Goal: Task Accomplishment & Management: Manage account settings

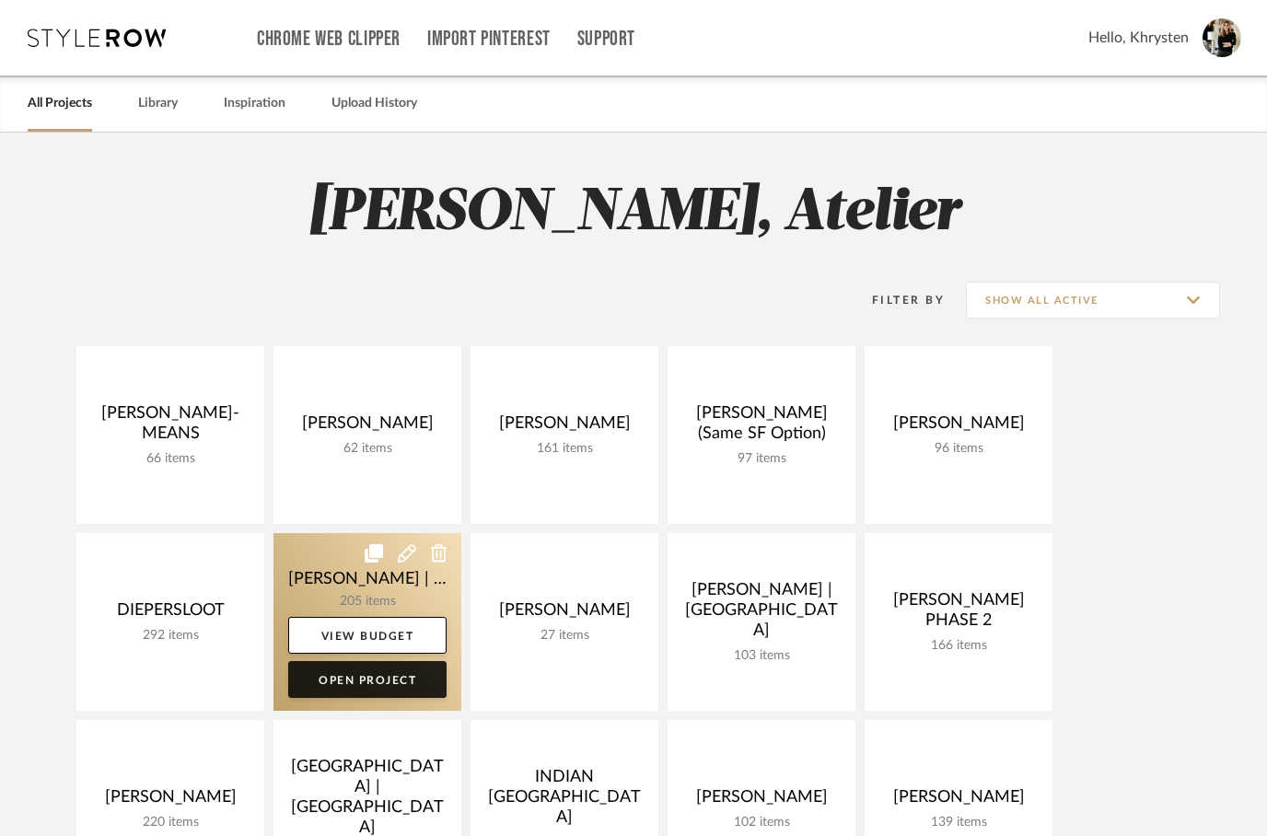
click at [362, 691] on link "Open Project" at bounding box center [367, 679] width 158 height 37
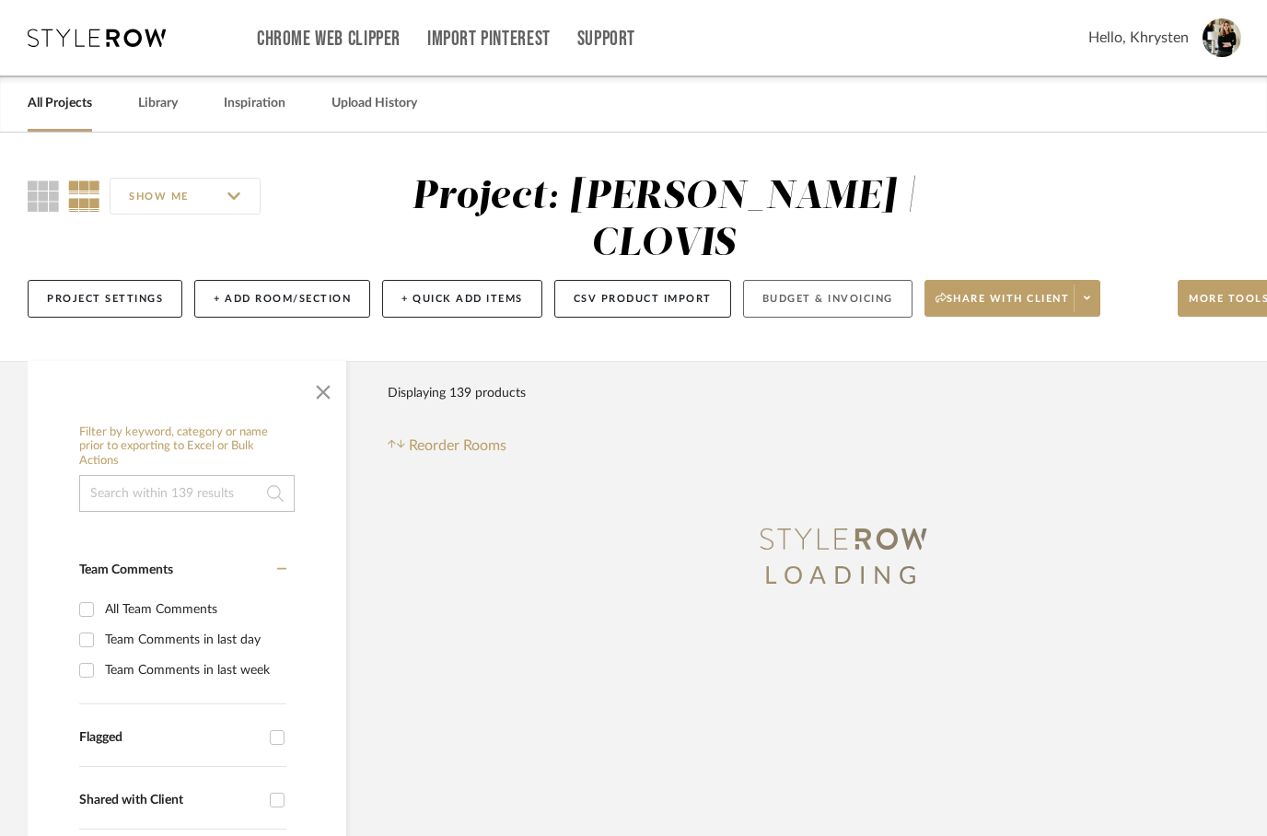
click at [818, 280] on button "Budget & Invoicing" at bounding box center [827, 299] width 169 height 38
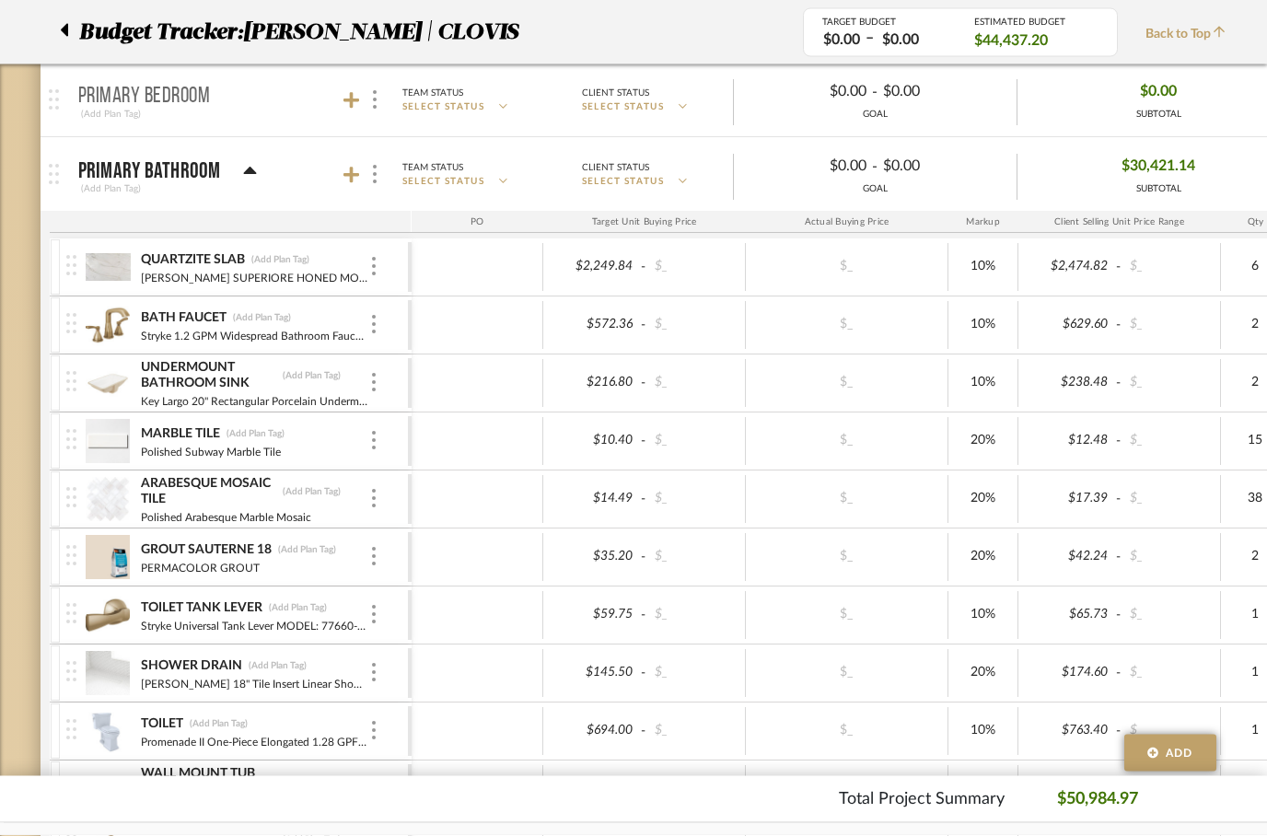
scroll to position [1258, 0]
click at [366, 181] on div at bounding box center [374, 174] width 19 height 25
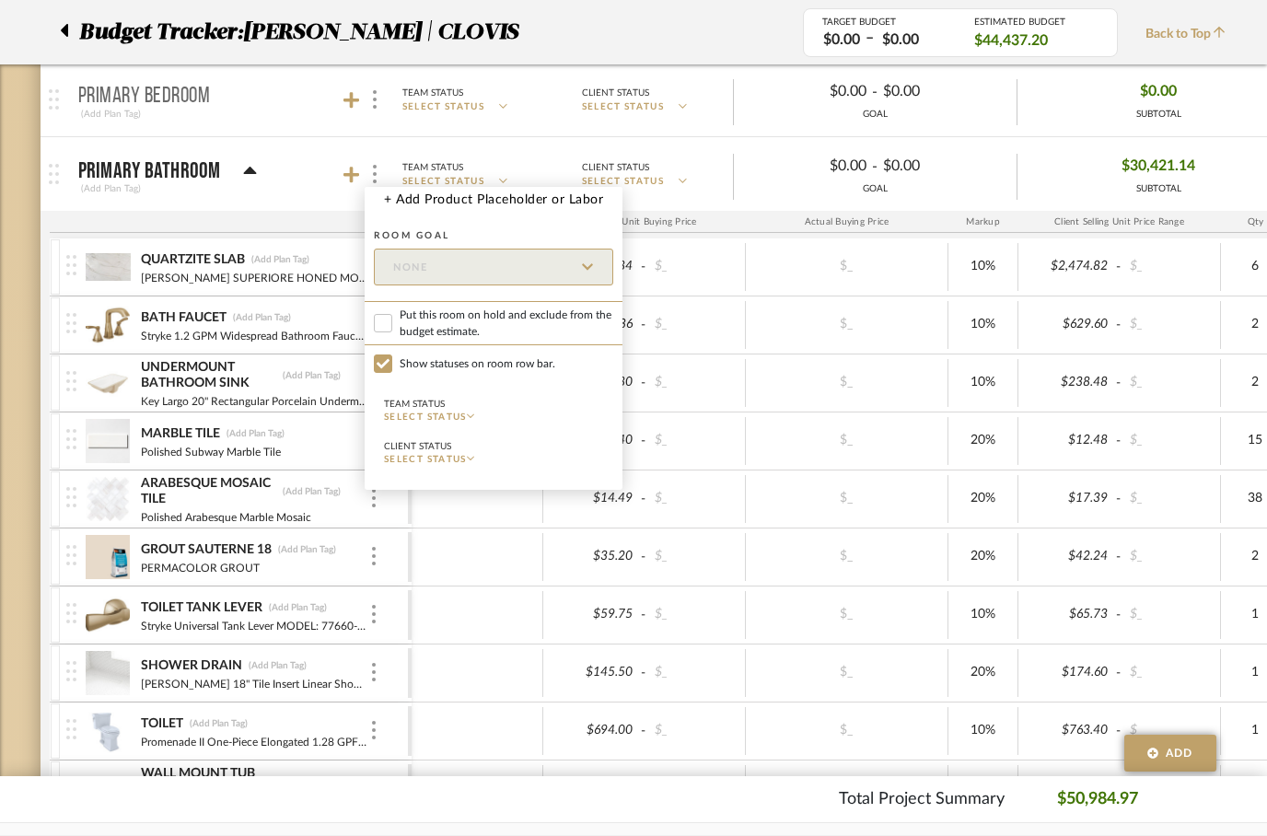
click at [358, 179] on div at bounding box center [633, 418] width 1267 height 836
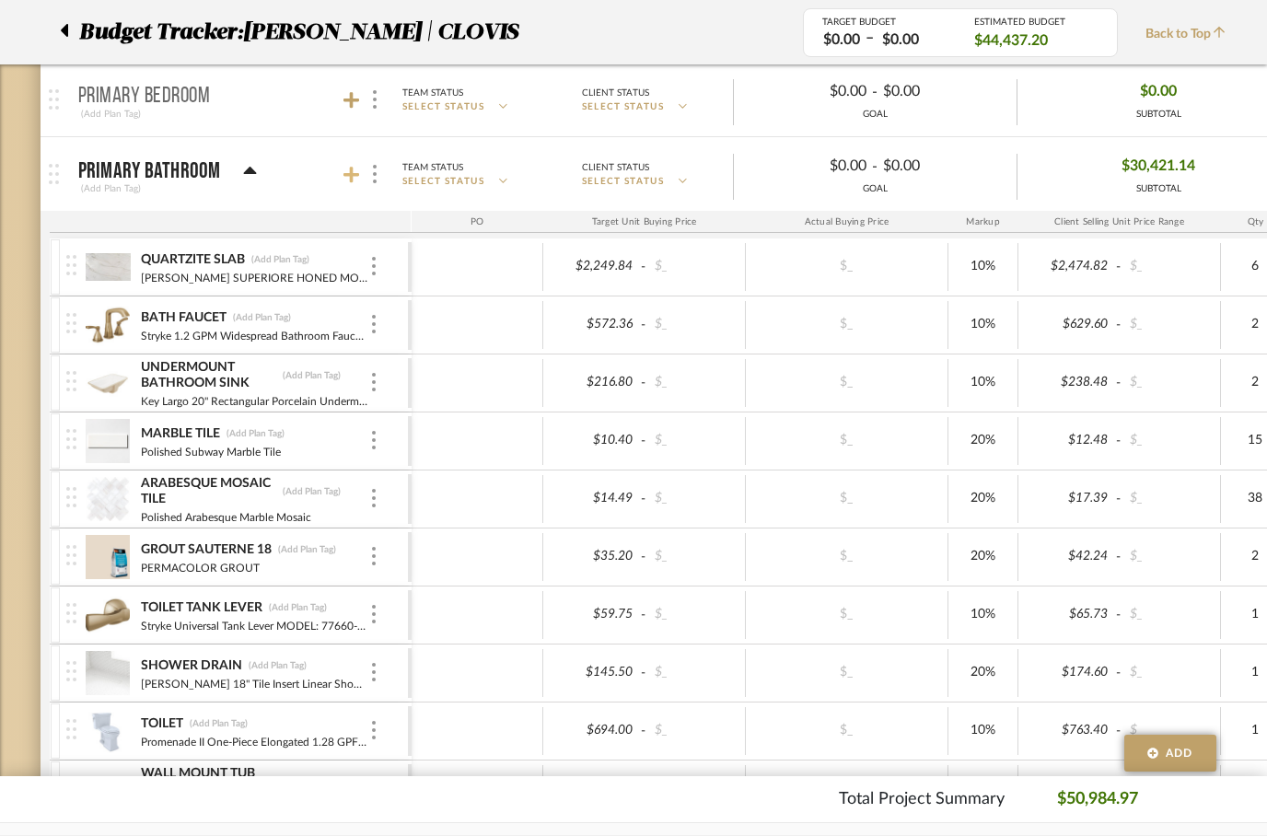
click at [357, 177] on icon at bounding box center [351, 175] width 17 height 18
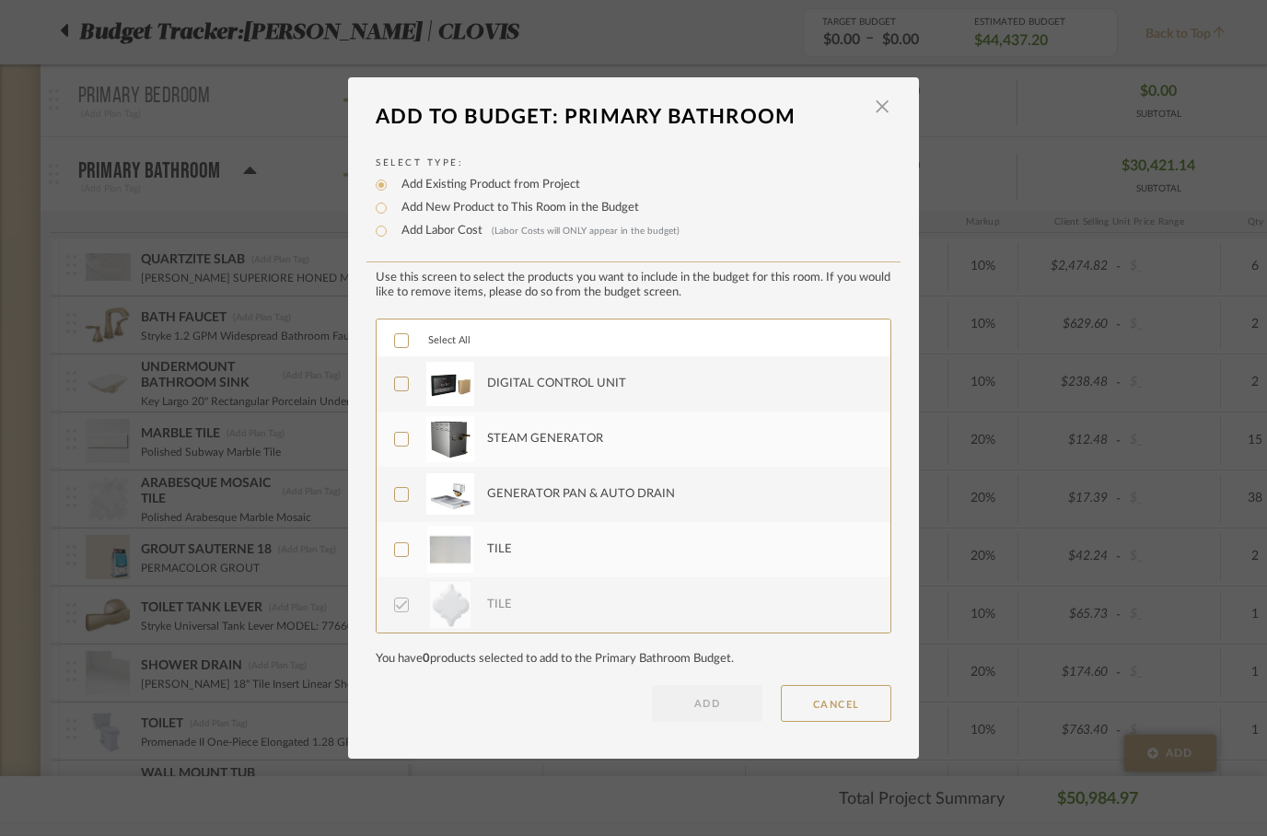
click at [394, 347] on div at bounding box center [401, 340] width 15 height 15
checkbox input "true"
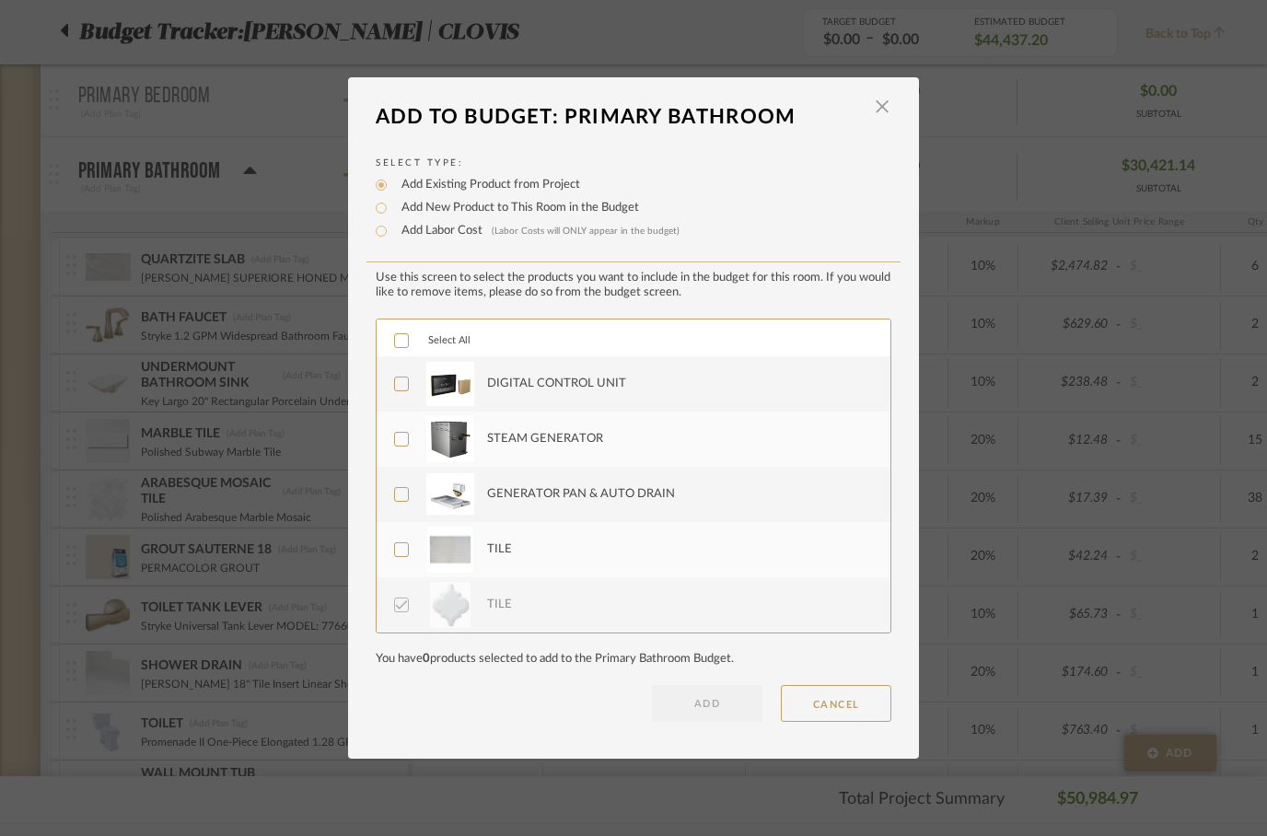
checkbox input "true"
click at [709, 716] on button "ADD" at bounding box center [707, 703] width 111 height 37
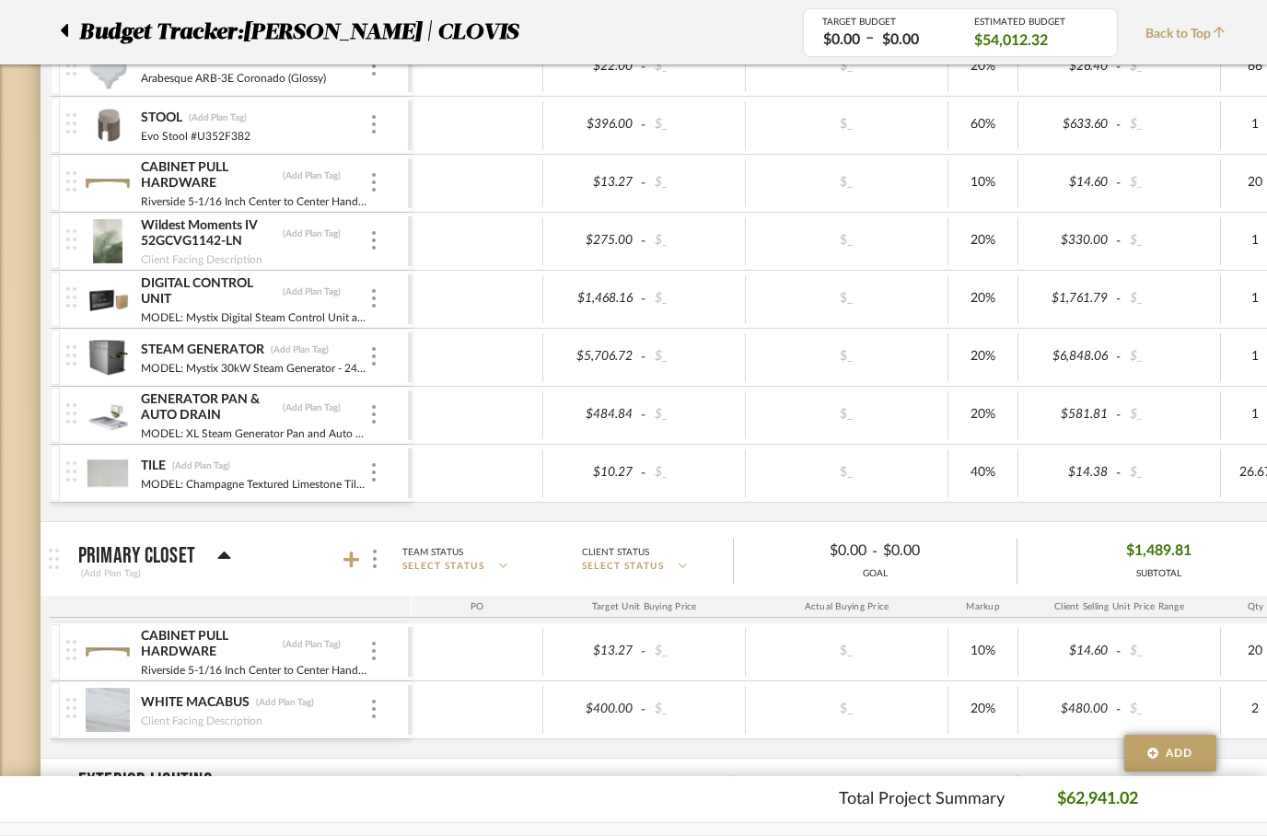
scroll to position [2969, 0]
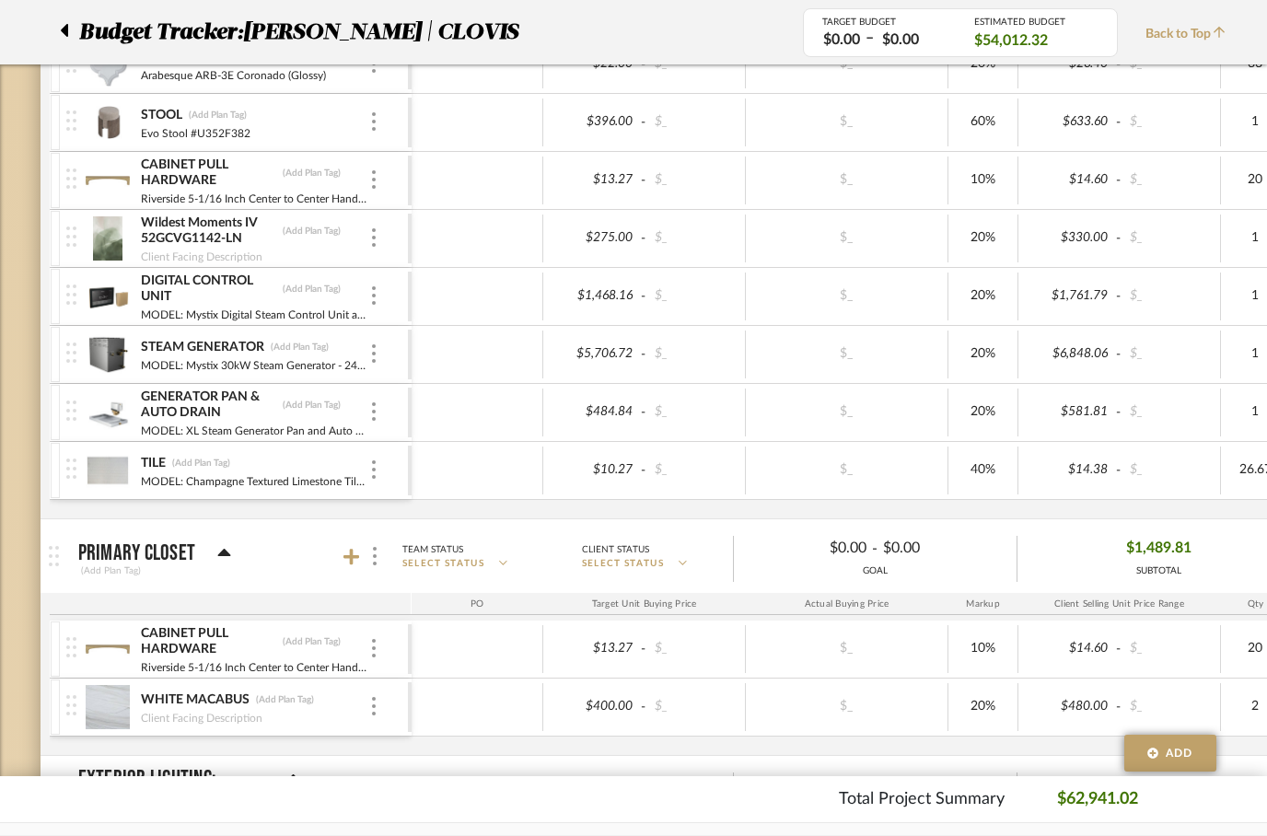
click at [379, 228] on div "Wildest Moments IV 52GCVG1142-LN (Add Plan Tag) Client Facing Description" at bounding box center [237, 238] width 342 height 57
click at [372, 247] on img at bounding box center [374, 237] width 4 height 18
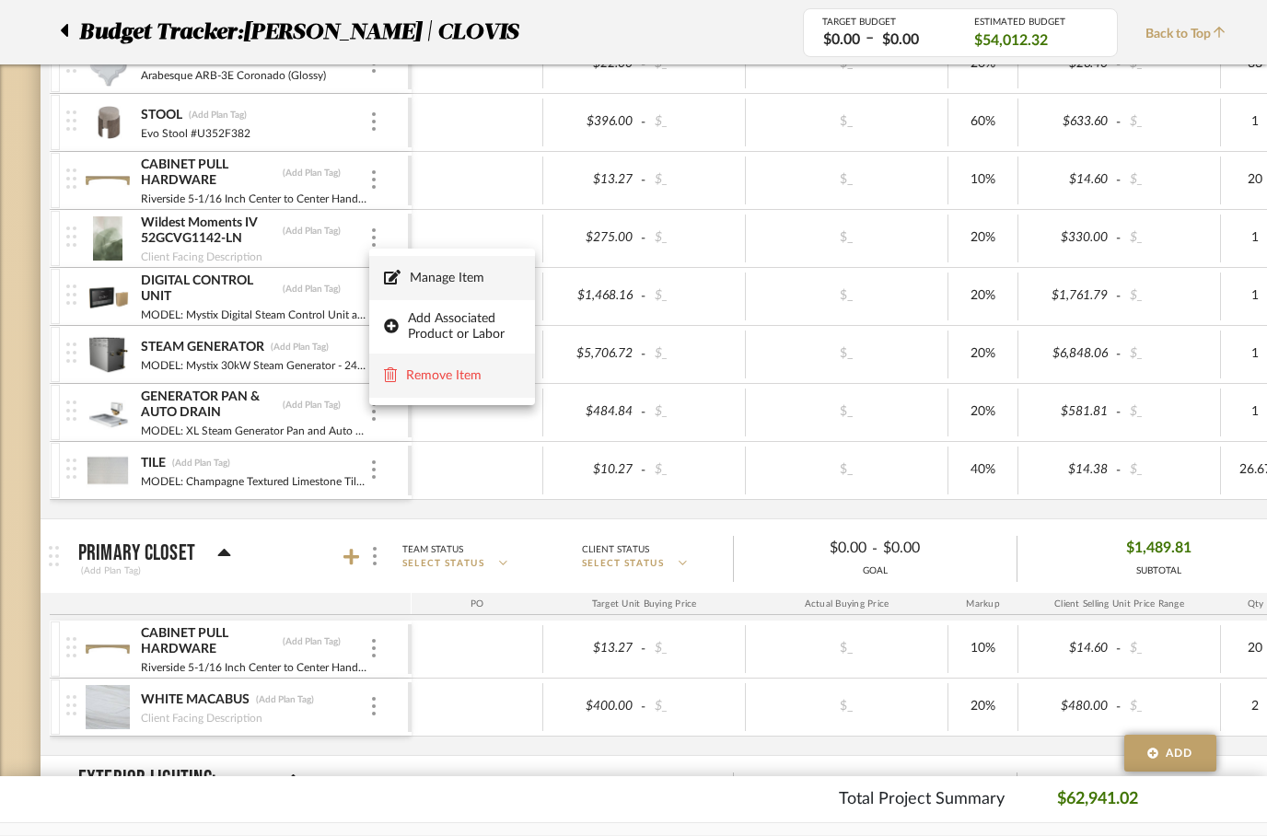
click at [436, 376] on span "Remove Item" at bounding box center [463, 376] width 114 height 16
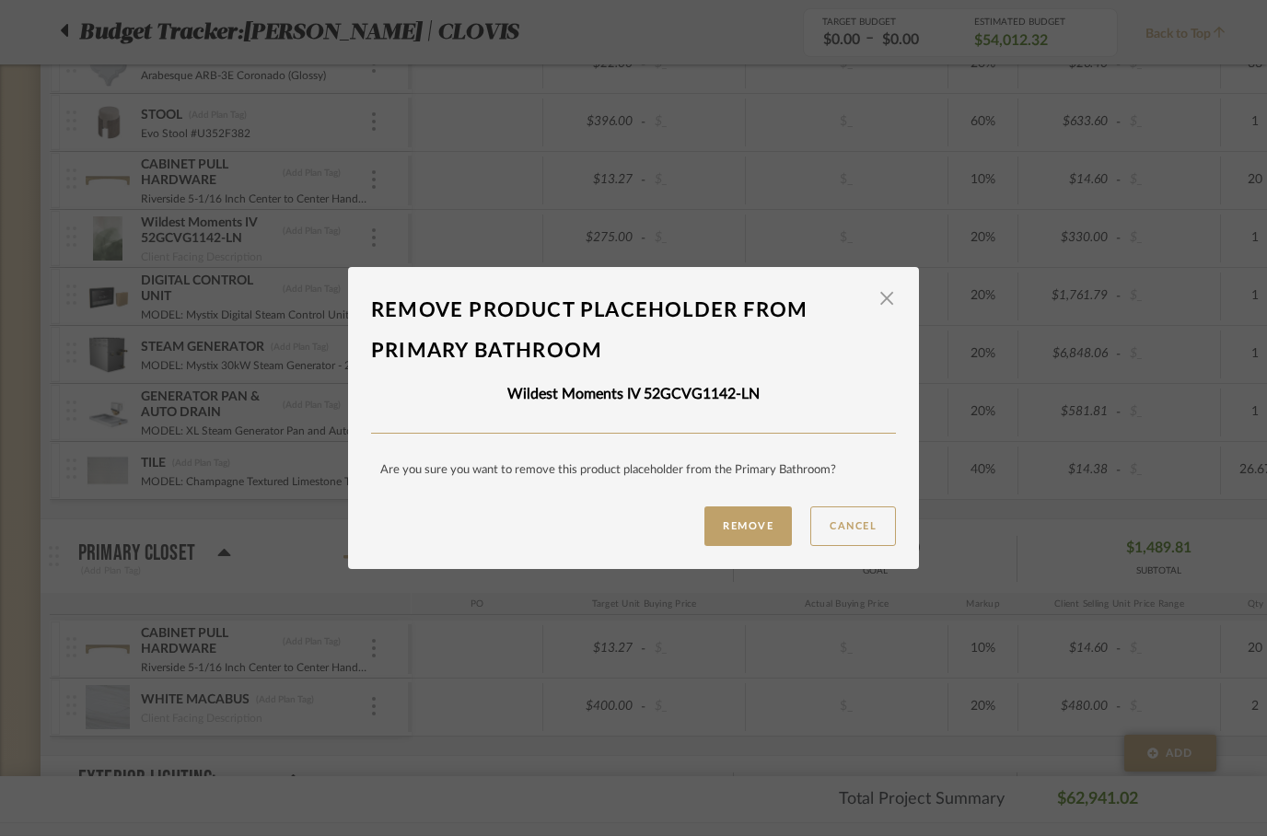
scroll to position [0, 0]
click at [732, 542] on button "Remove" at bounding box center [747, 526] width 87 height 40
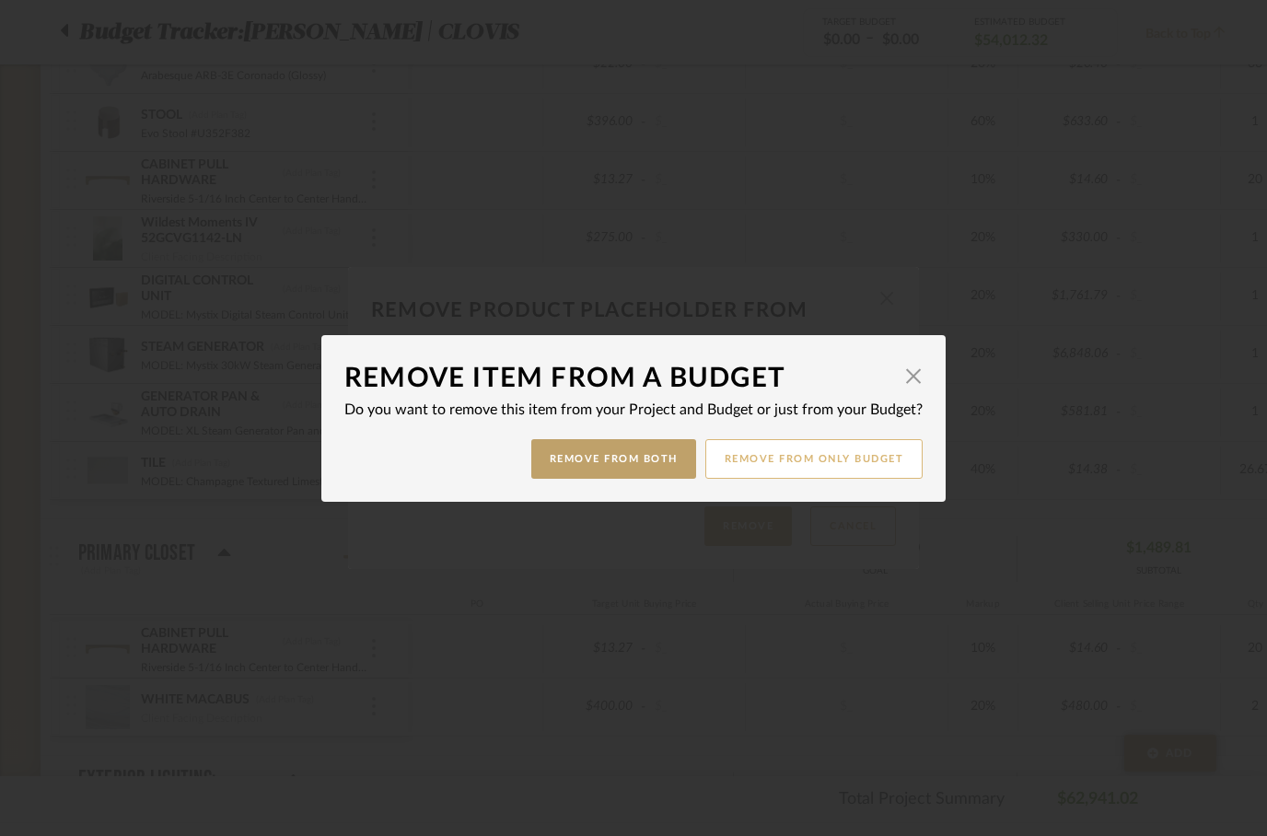
click at [821, 460] on button "Remove from only Budget" at bounding box center [814, 459] width 218 height 40
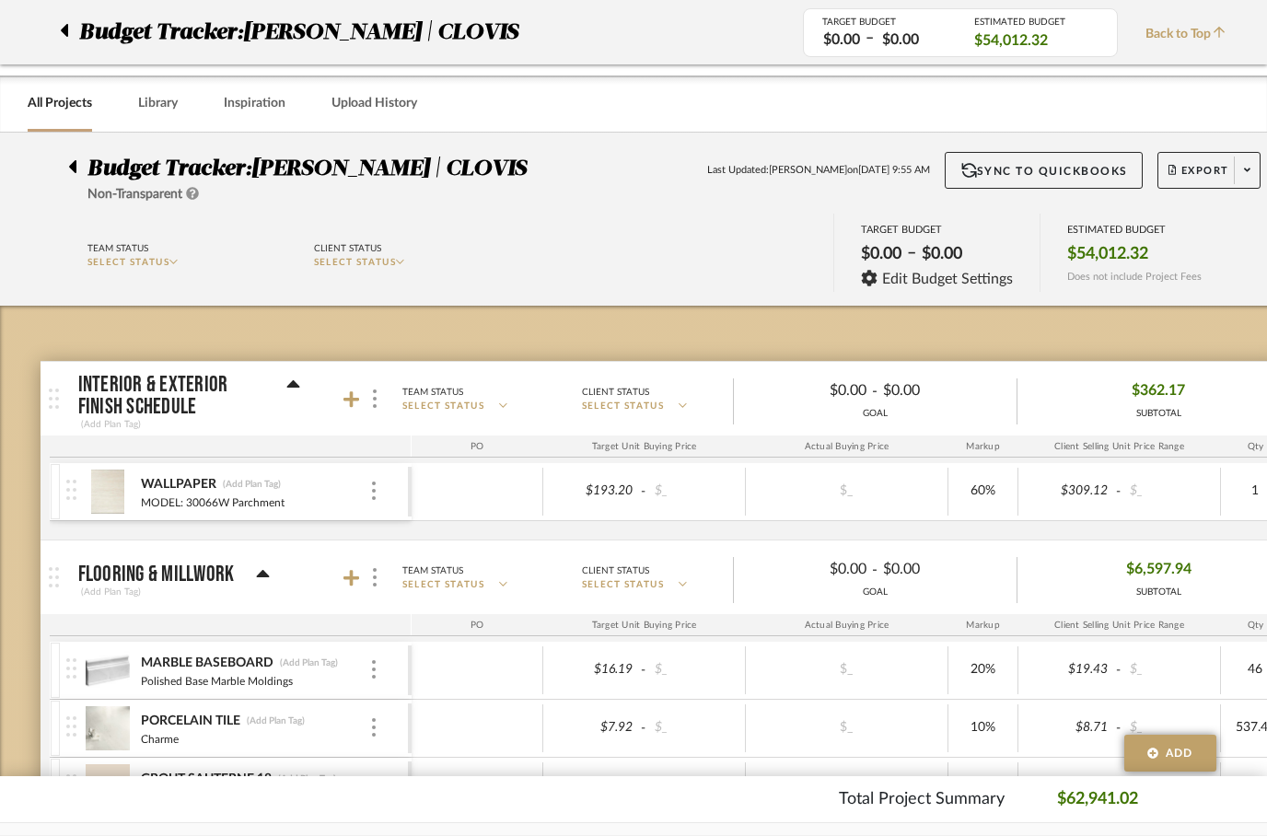
scroll to position [2969, 0]
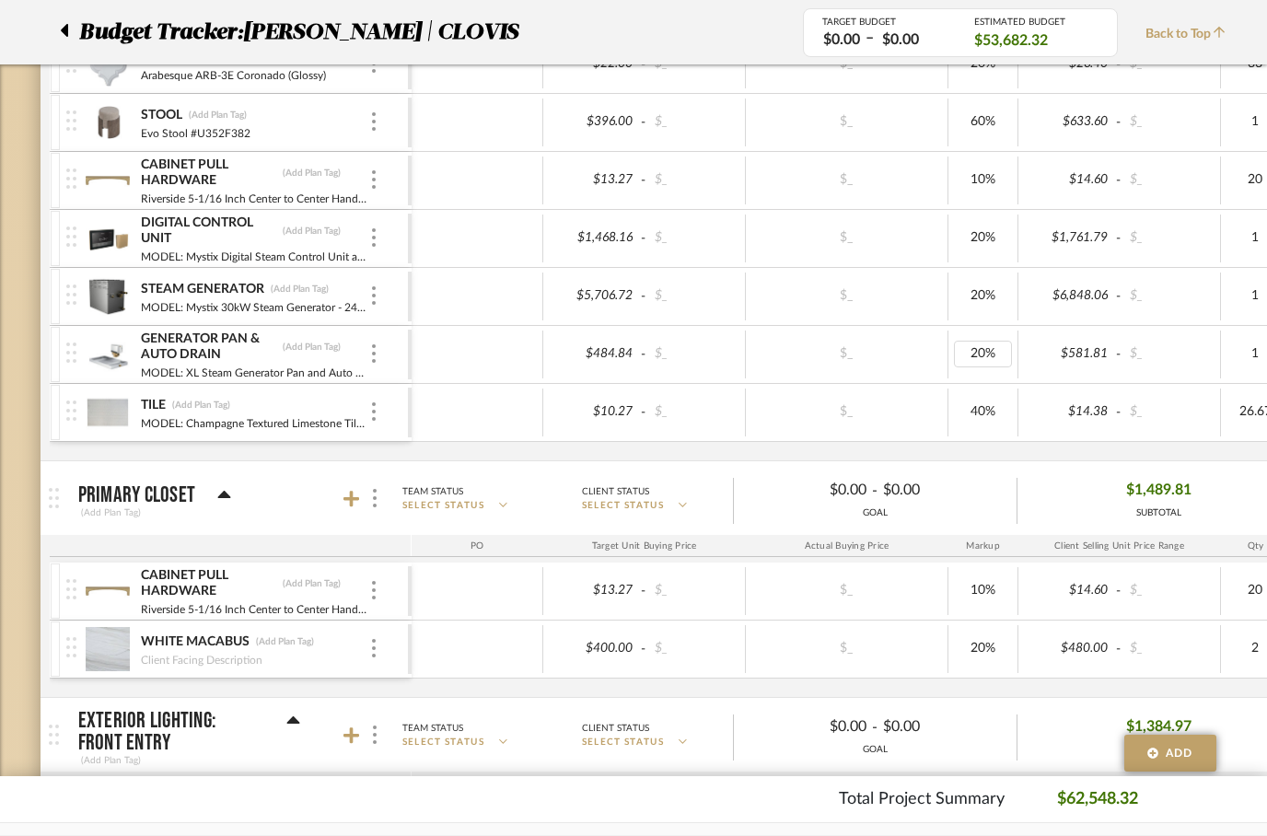
click at [987, 360] on div "20%" at bounding box center [983, 354] width 58 height 27
type input "10"
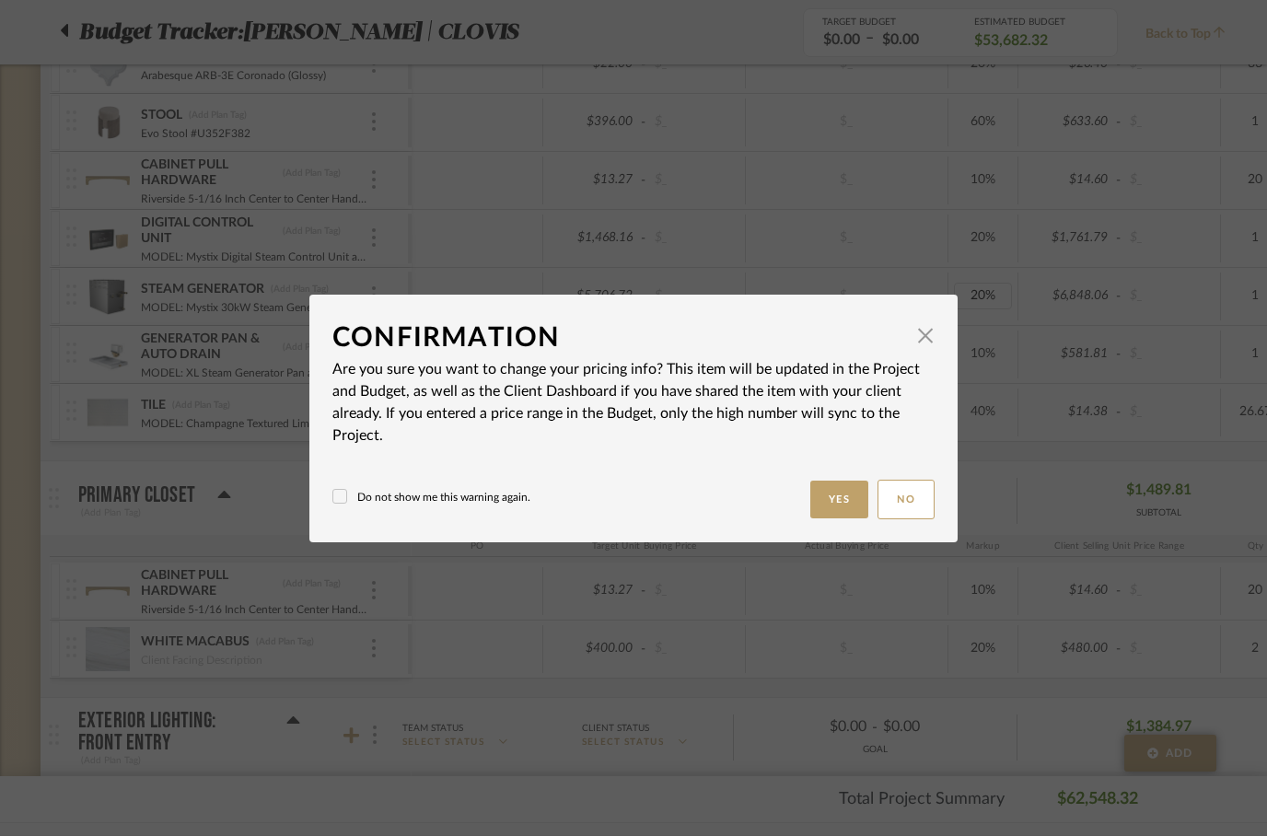
scroll to position [0, 0]
click at [850, 503] on button "Yes" at bounding box center [839, 500] width 59 height 38
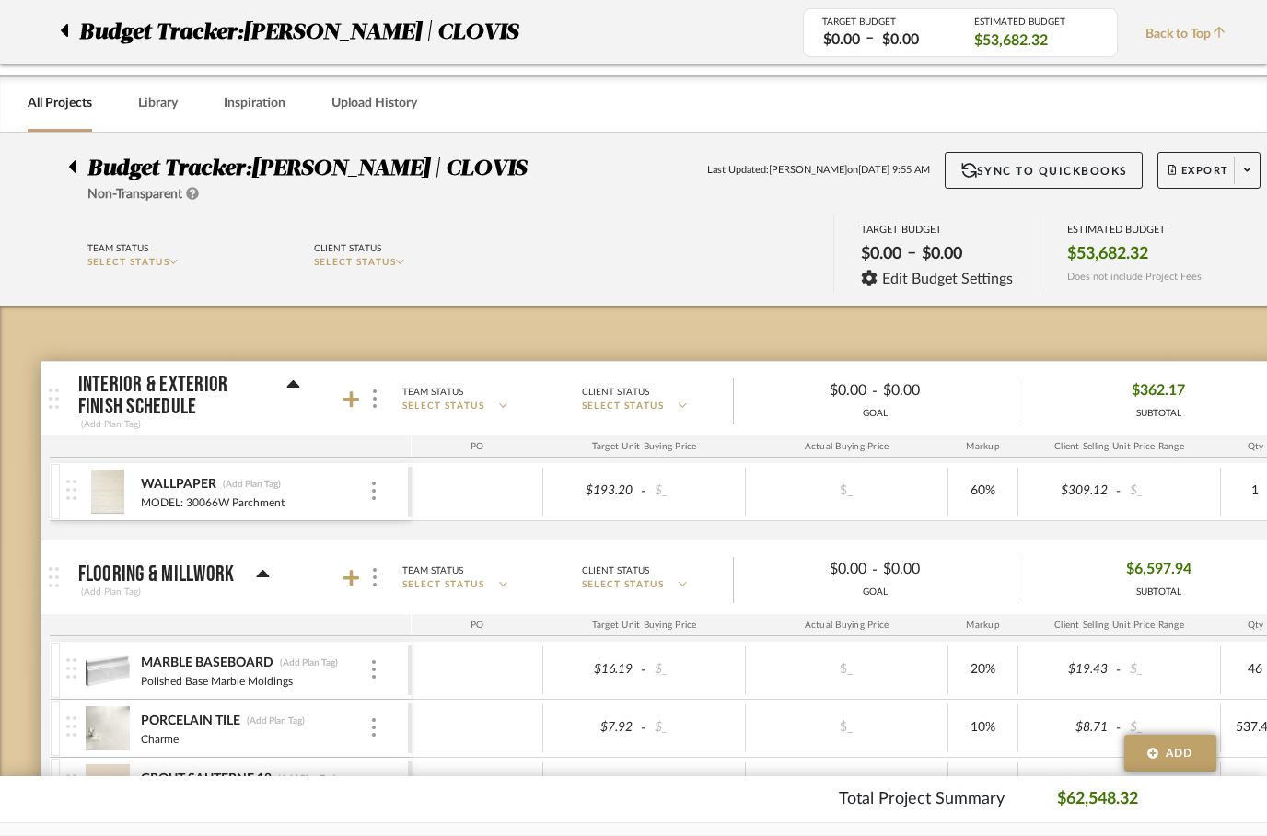
scroll to position [2969, 0]
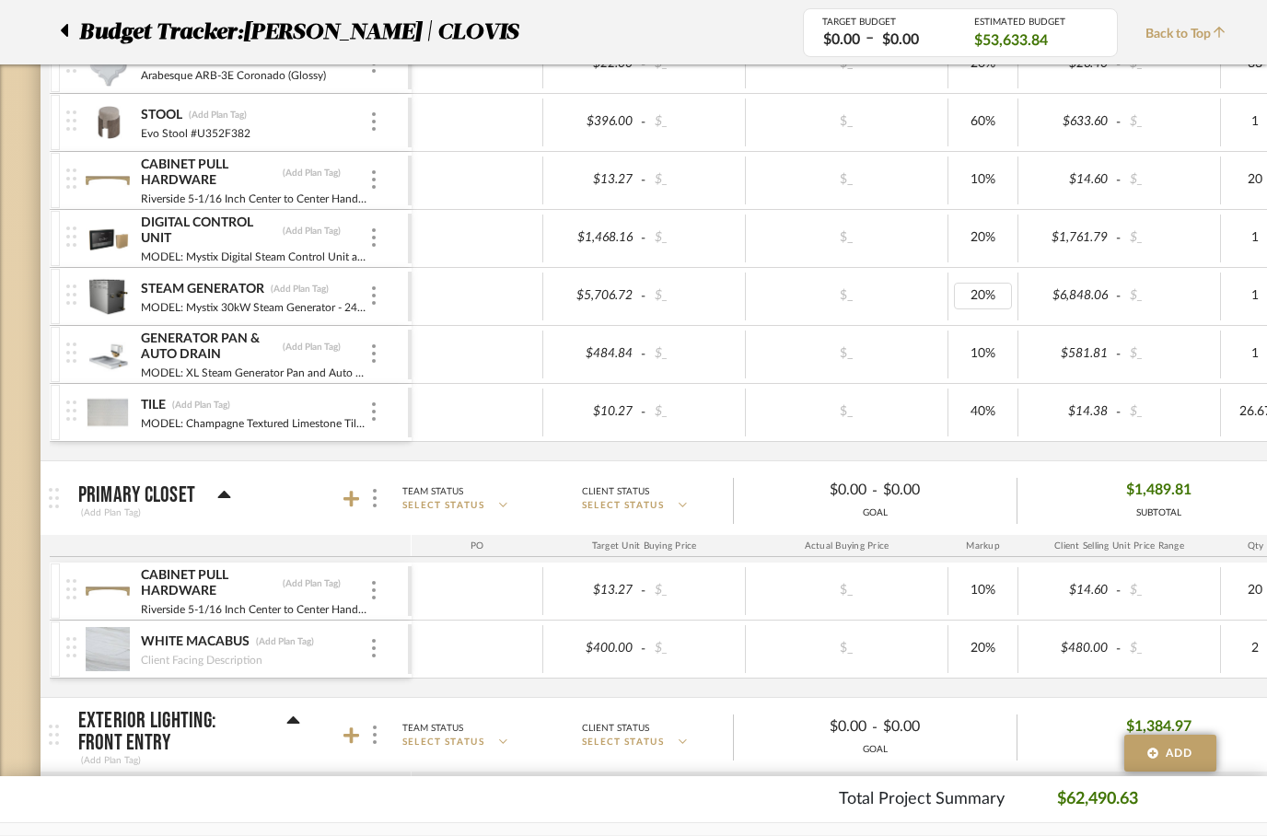
click at [975, 304] on div "20%" at bounding box center [983, 296] width 58 height 27
type input "10"
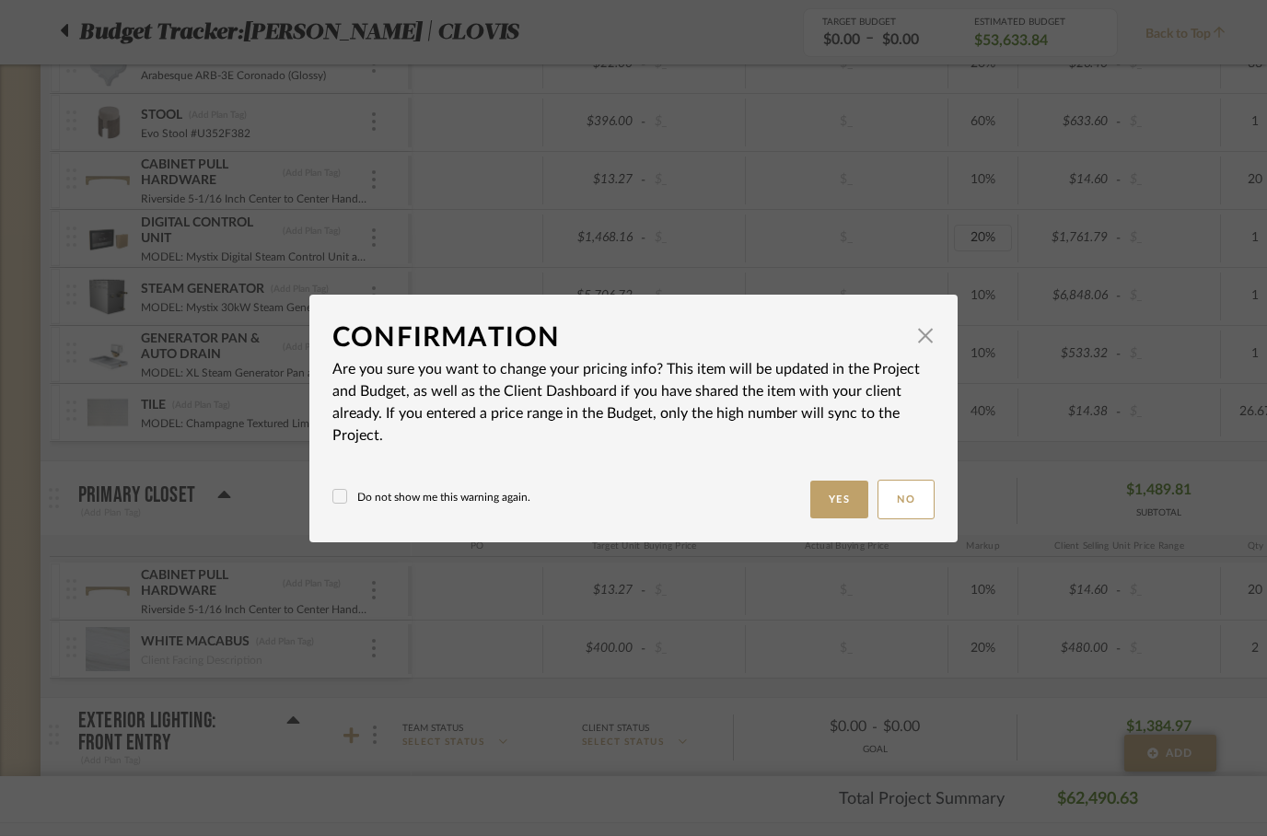
scroll to position [0, 0]
click at [846, 501] on button "Yes" at bounding box center [839, 500] width 59 height 38
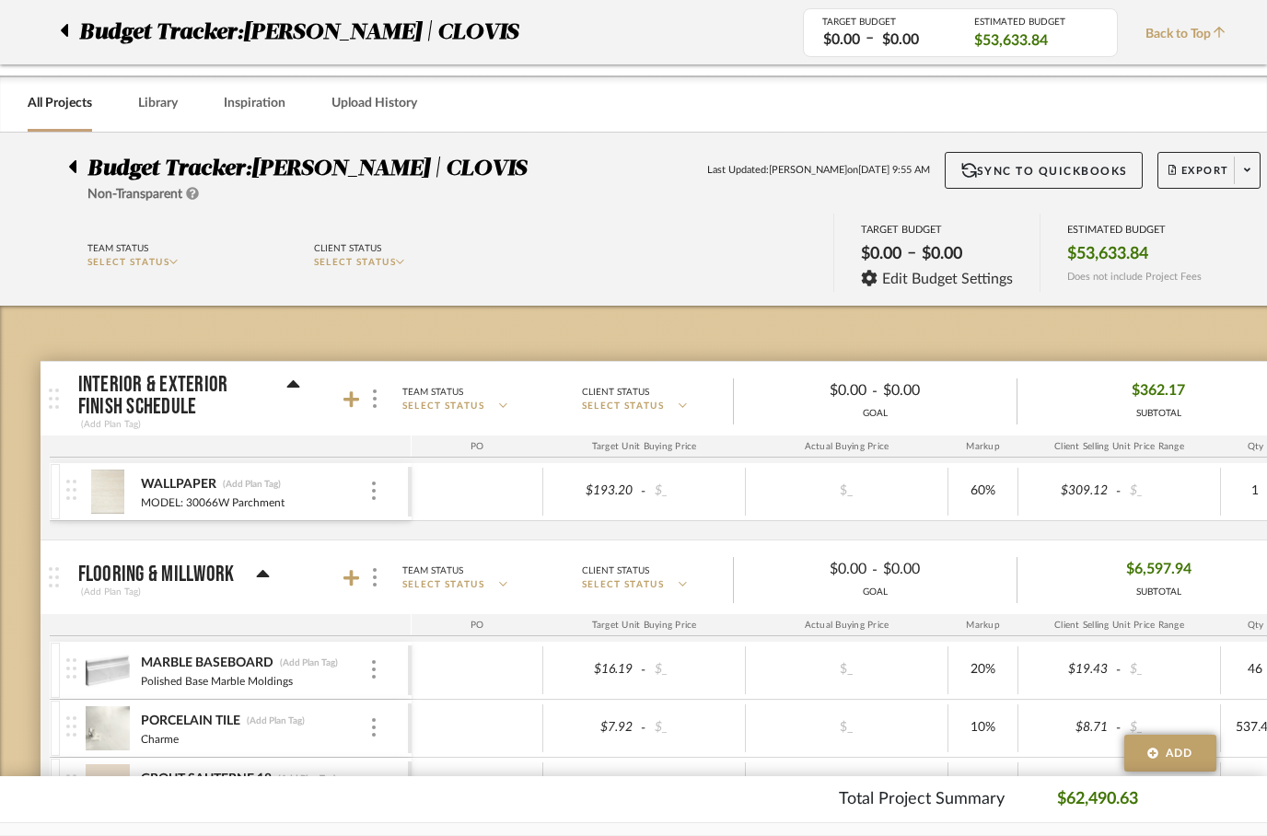
scroll to position [2969, 0]
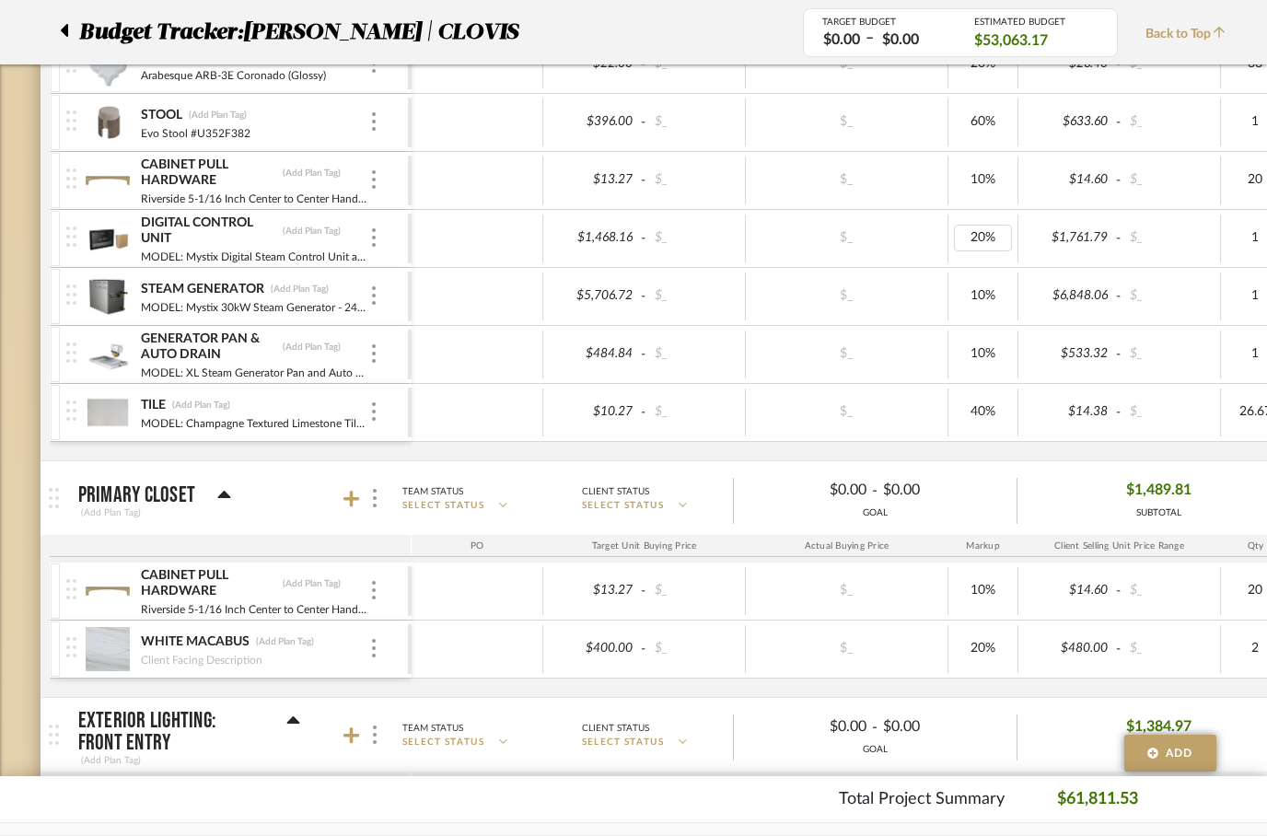
click at [981, 250] on div "20%" at bounding box center [983, 238] width 58 height 27
type input "10"
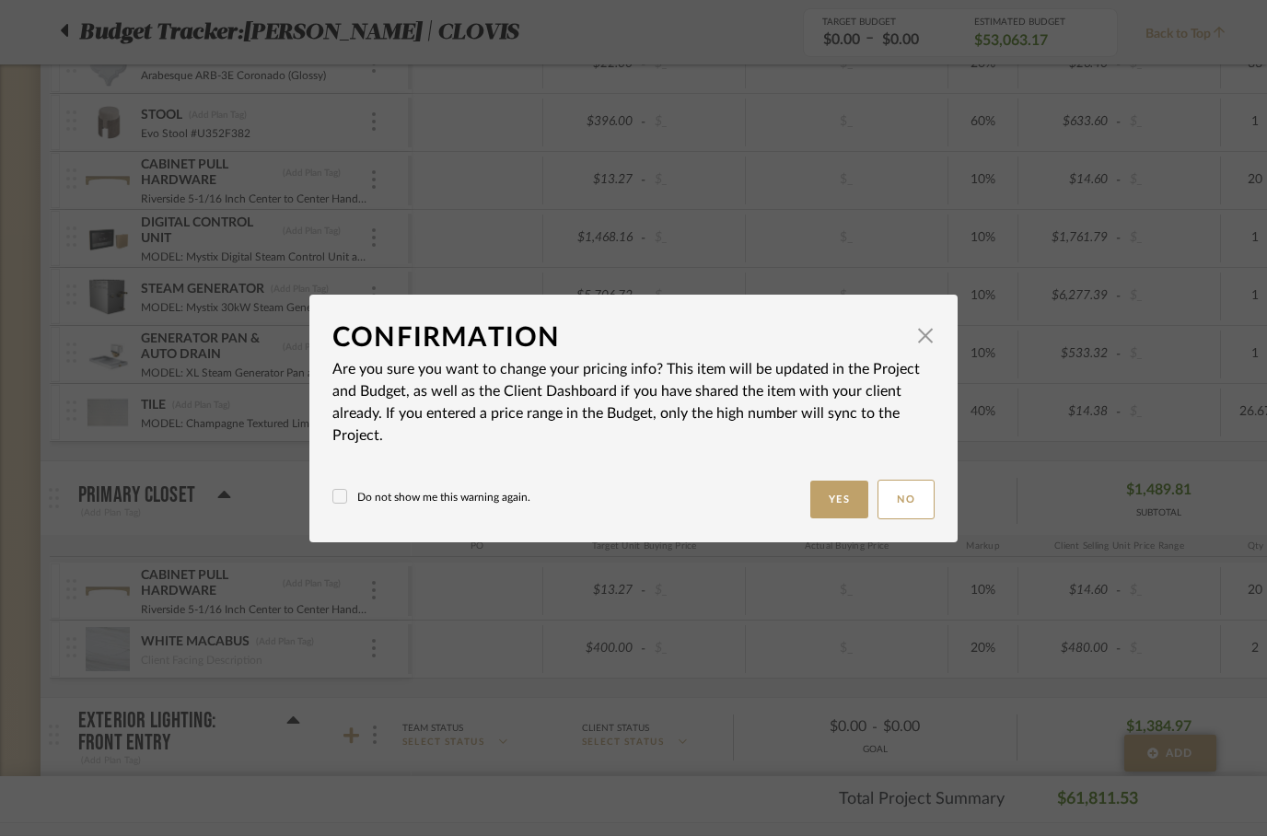
scroll to position [0, 0]
click at [830, 517] on button "Yes" at bounding box center [839, 500] width 59 height 38
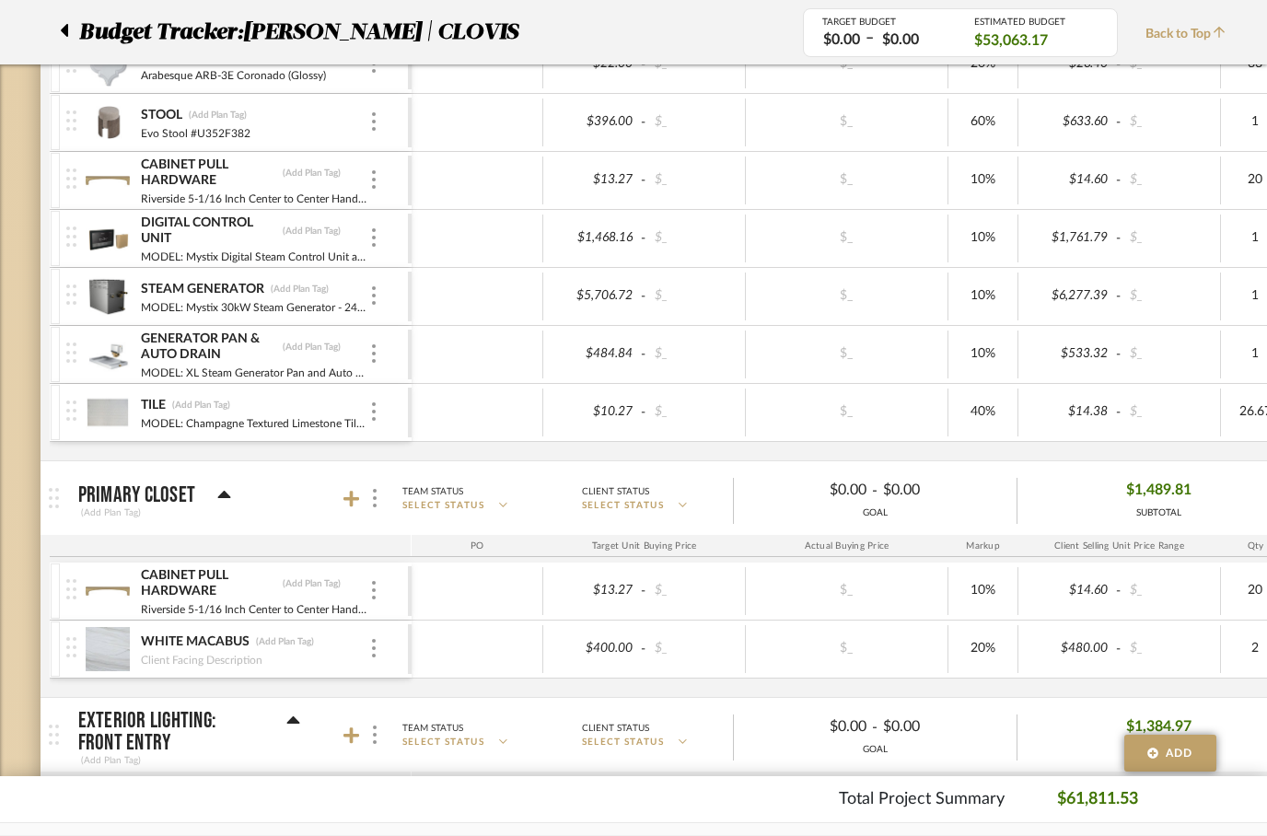
scroll to position [2969, 0]
click at [1217, 29] on icon at bounding box center [1219, 32] width 11 height 13
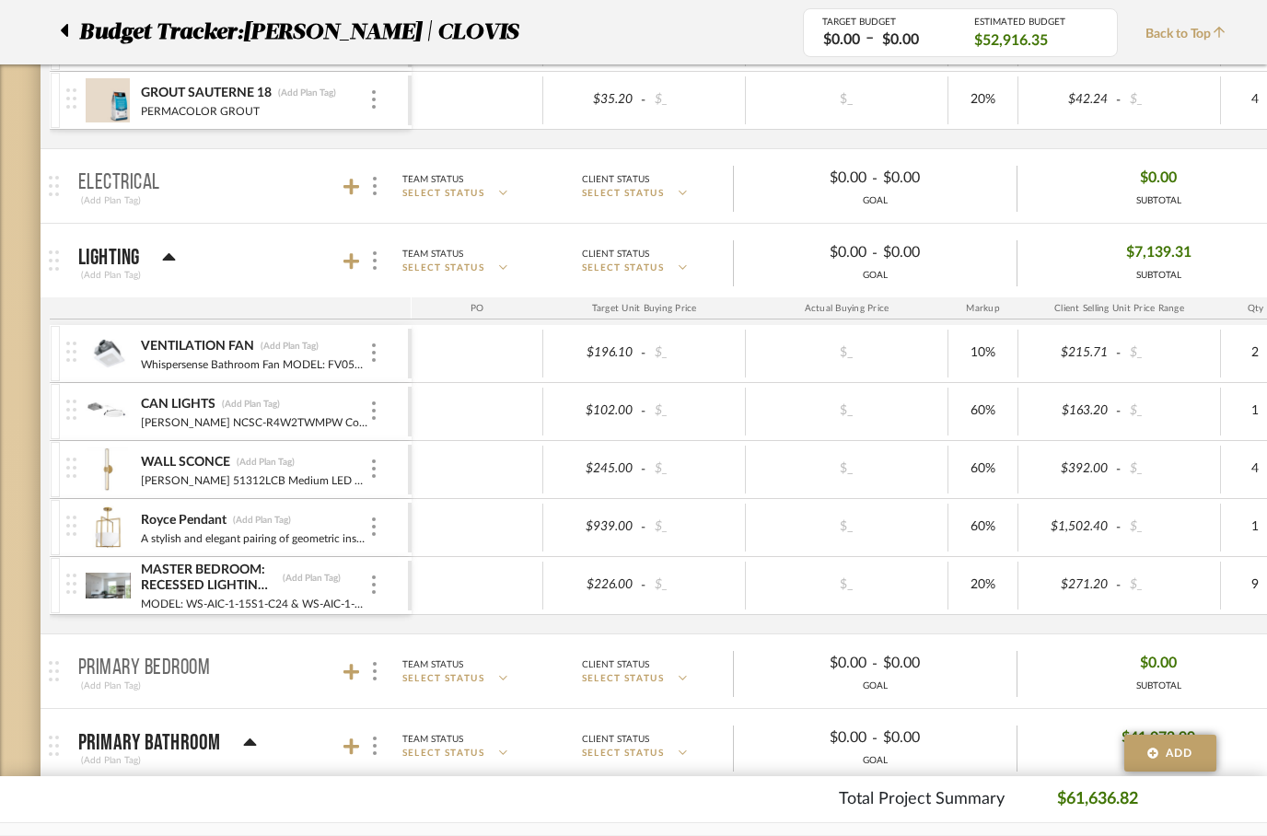
scroll to position [0, 0]
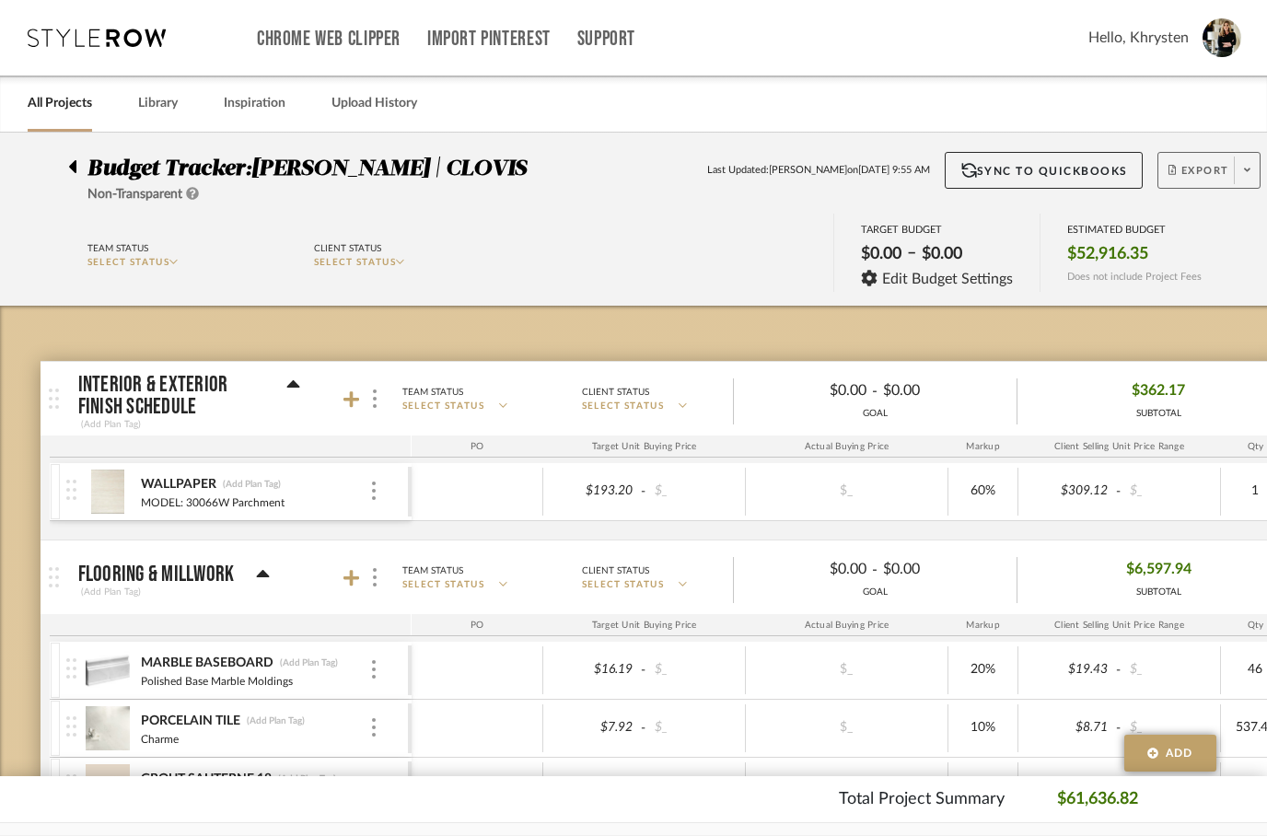
click at [1203, 191] on span "Export" at bounding box center [1199, 178] width 61 height 28
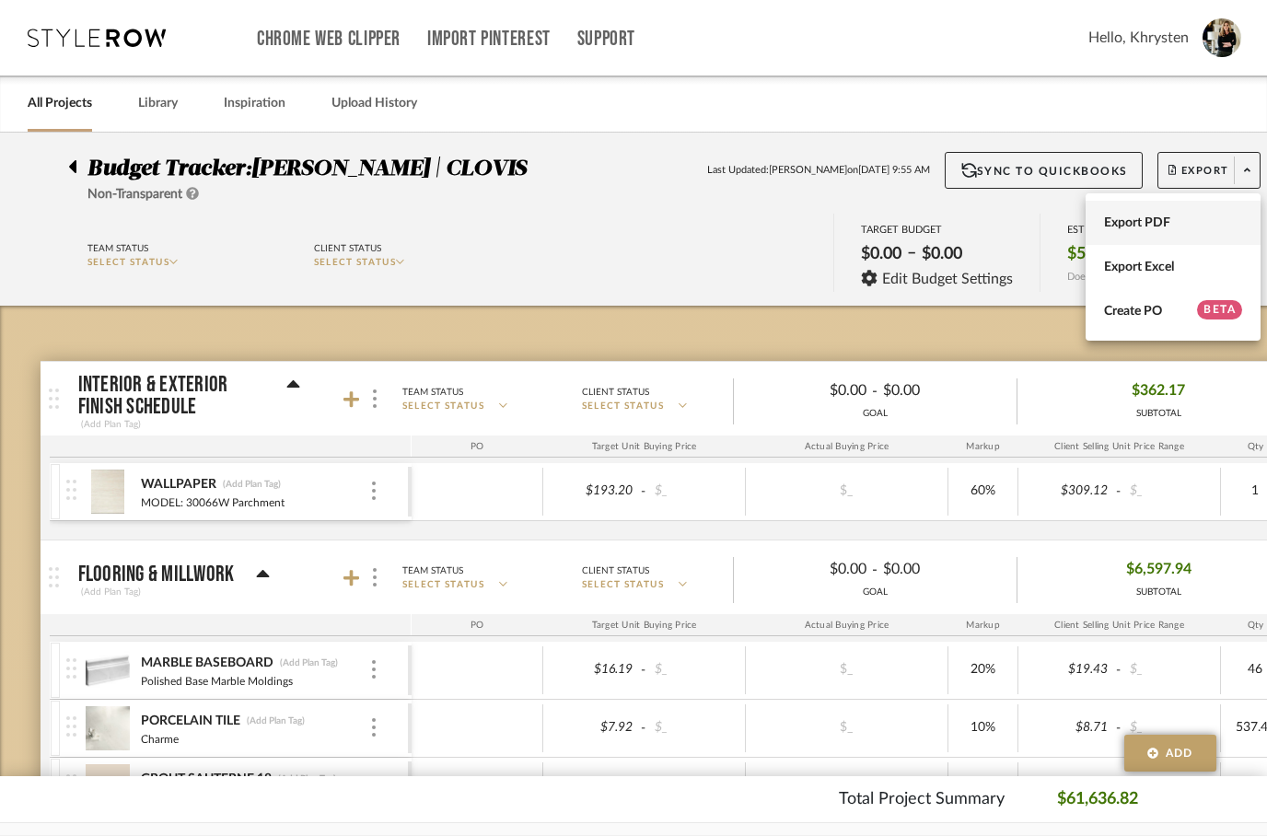
click at [1140, 229] on span "Export PDF" at bounding box center [1173, 223] width 138 height 16
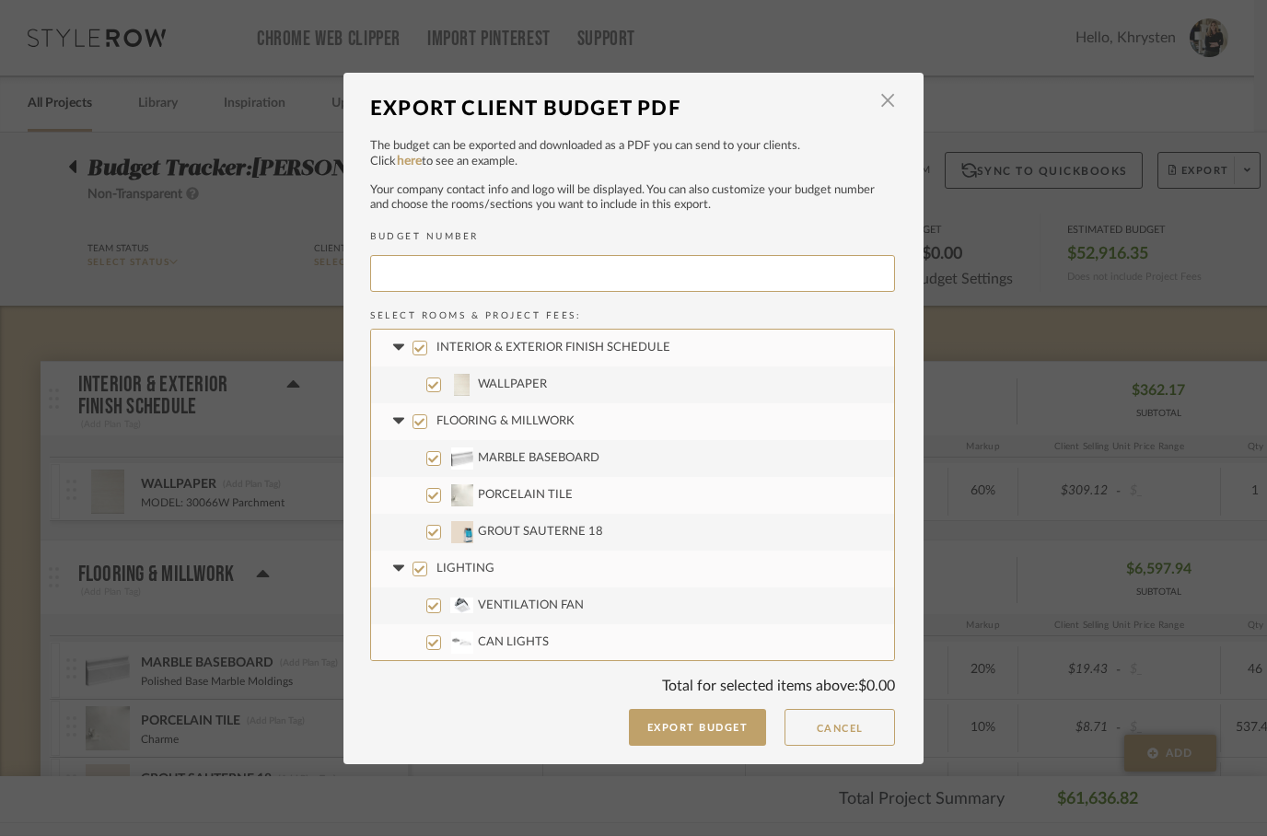
type input "[PERSON_NAME]-013"
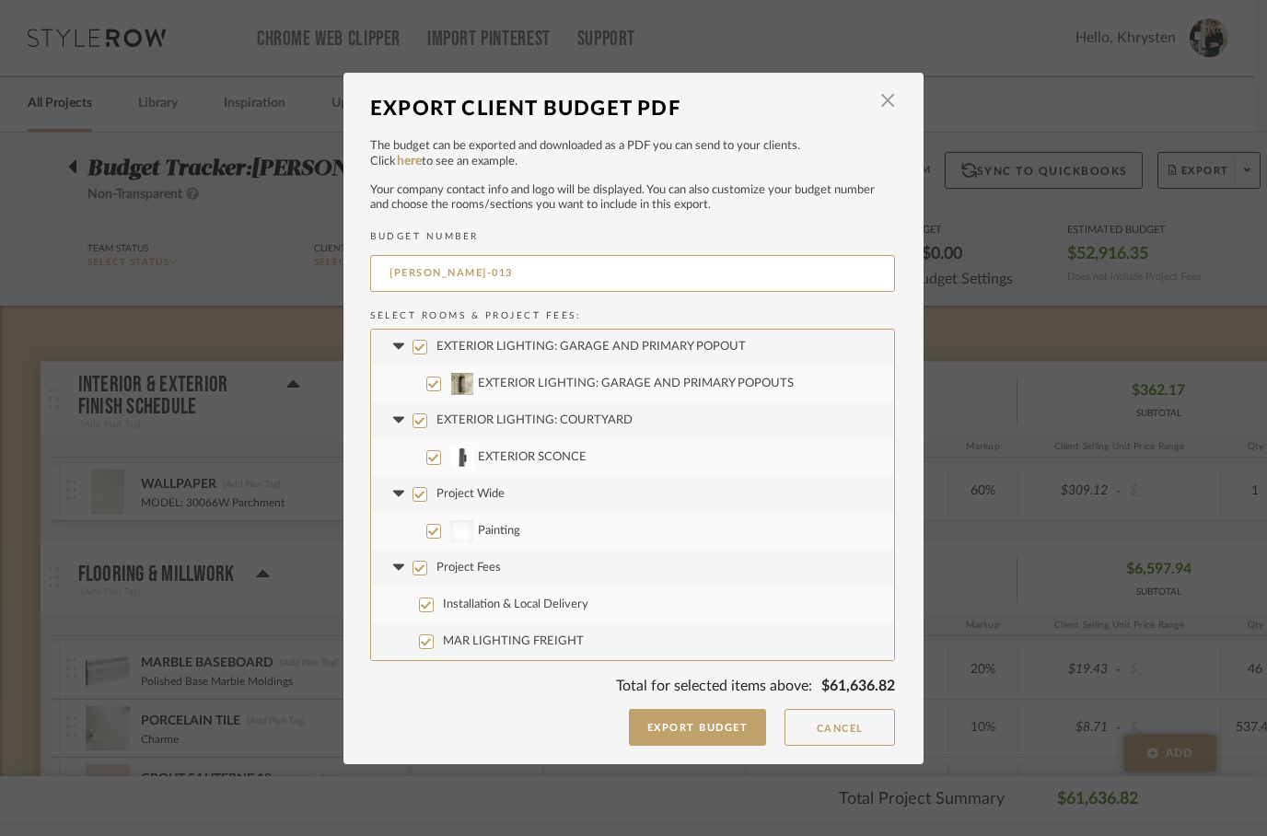
click at [407, 487] on fa-icon at bounding box center [398, 493] width 19 height 19
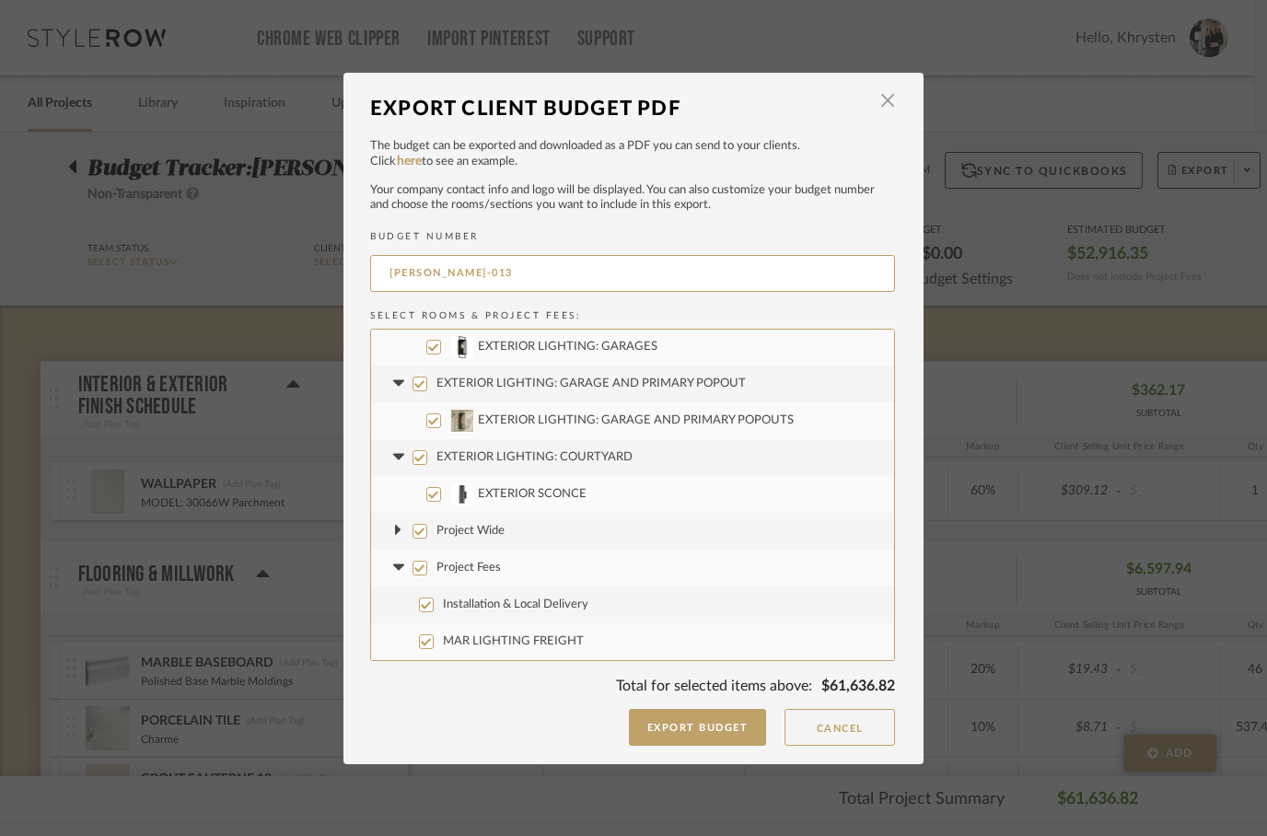
scroll to position [1990, 0]
click at [726, 716] on button "Export Budget" at bounding box center [698, 727] width 138 height 37
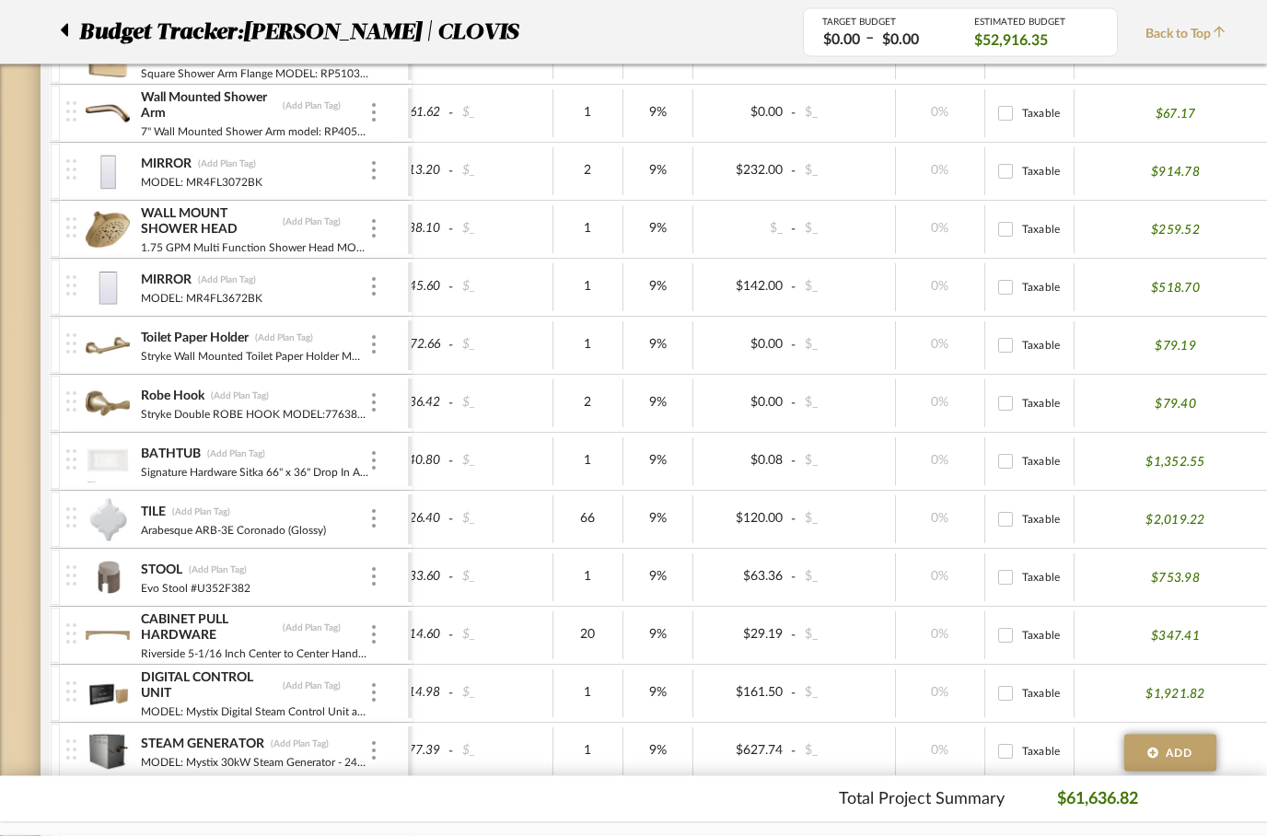
scroll to position [2515, 0]
click at [757, 703] on div "$161.50" at bounding box center [744, 692] width 90 height 27
type input "0"
click at [751, 754] on div "$627.74" at bounding box center [744, 750] width 90 height 27
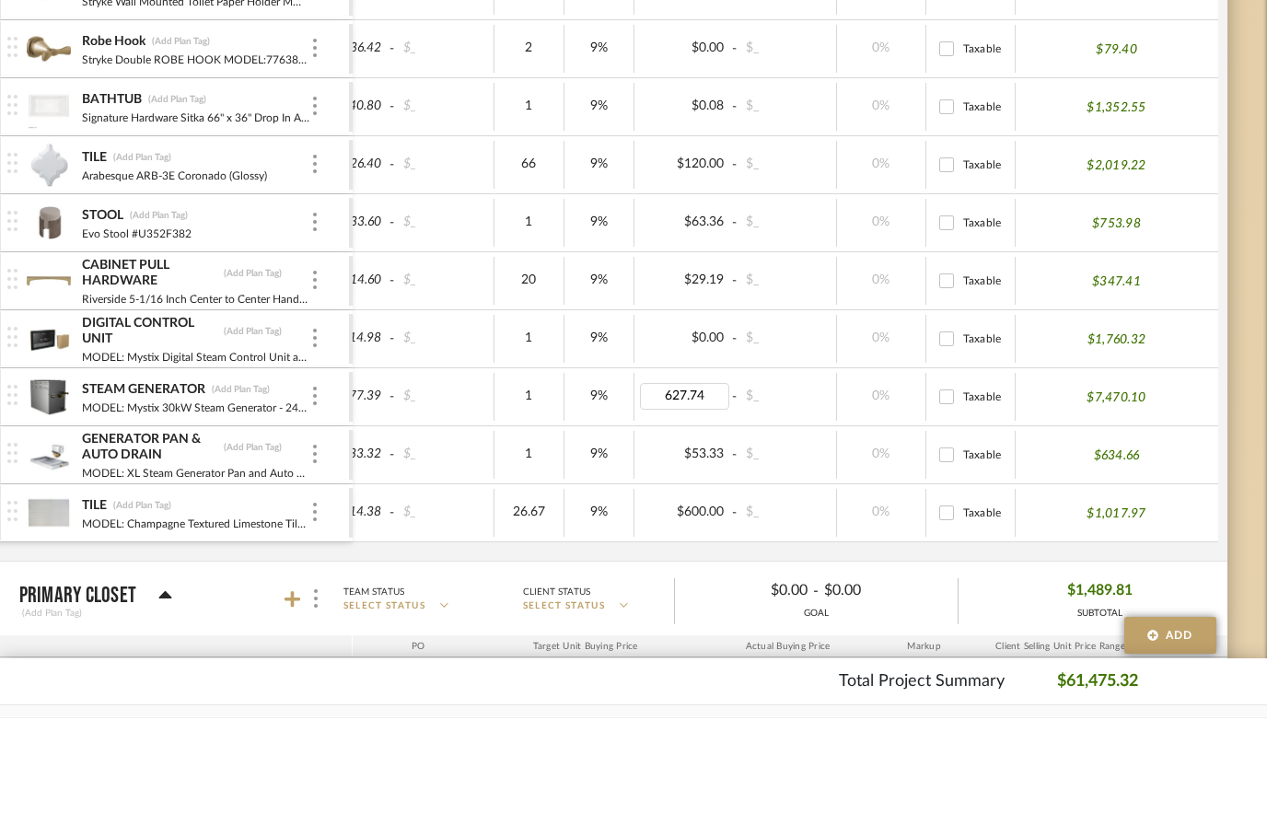
type input "0"
click at [686, 559] on div "$53.33" at bounding box center [685, 572] width 90 height 27
type input "0"
click at [919, 694] on div "$0.00" at bounding box center [880, 708] width 123 height 29
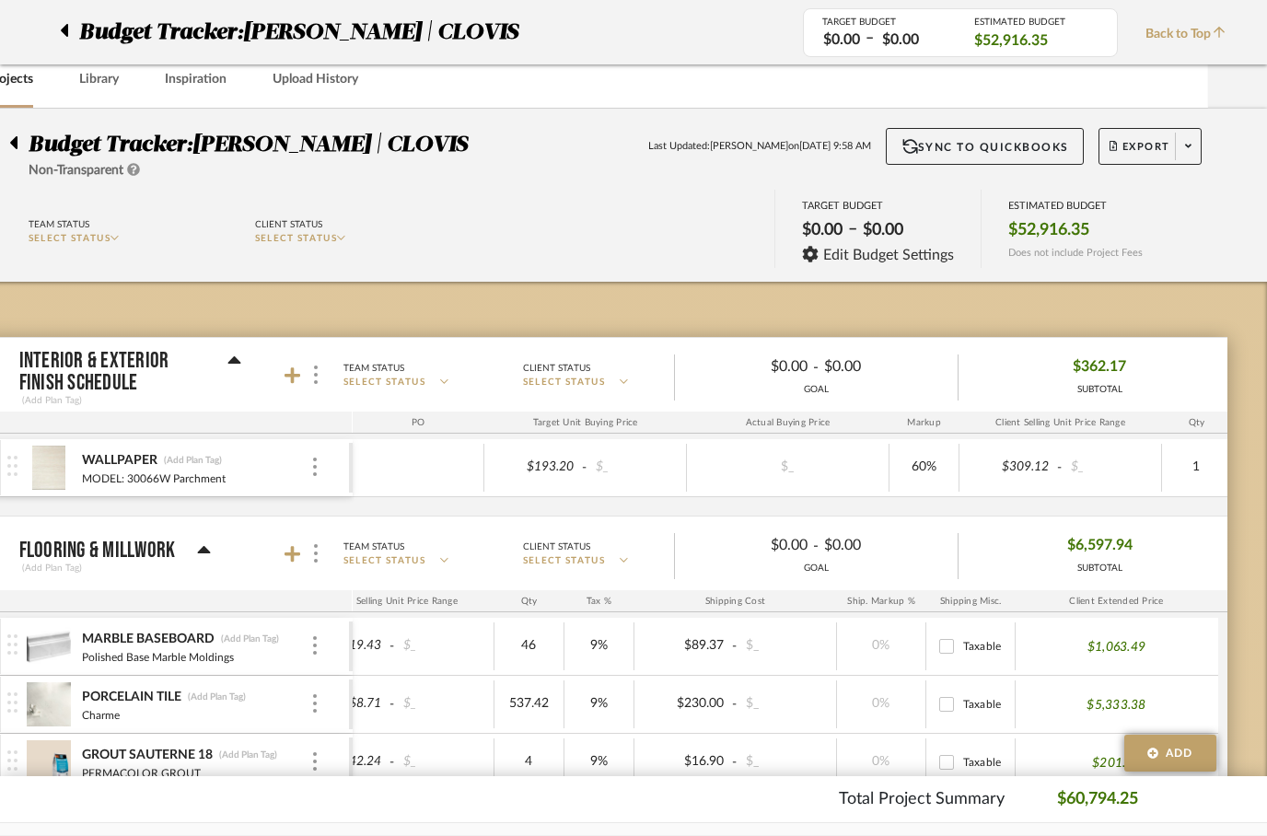
scroll to position [0, 59]
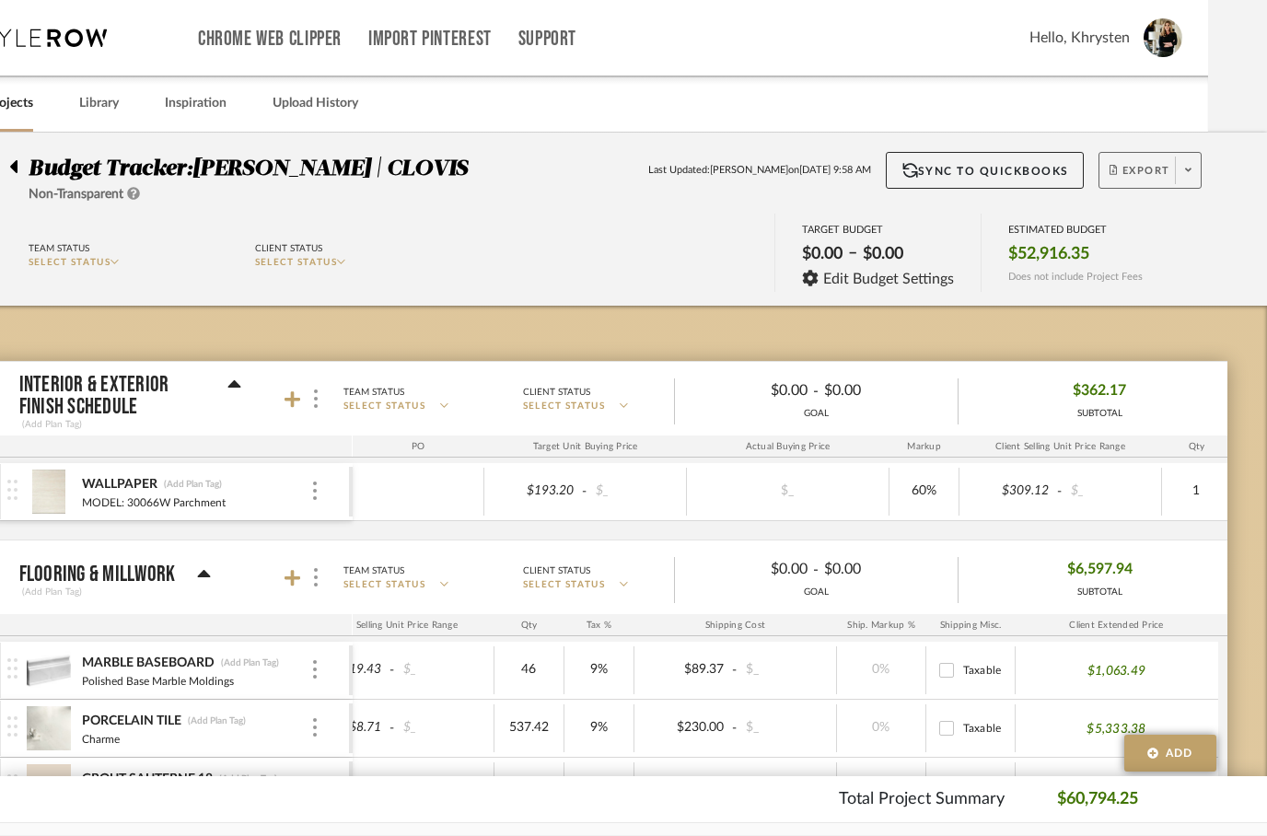
click at [1141, 170] on span "Export" at bounding box center [1140, 178] width 61 height 28
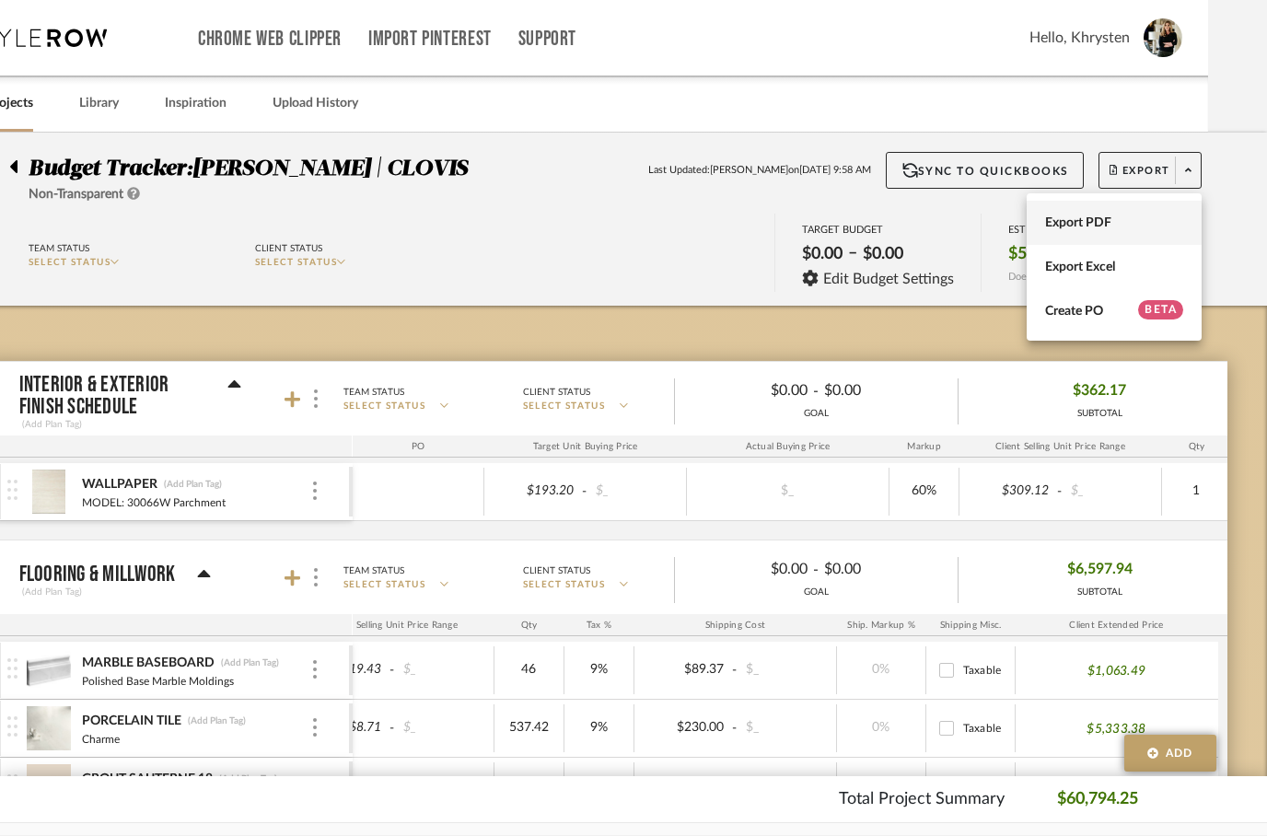
click at [1073, 233] on button "Export PDF" at bounding box center [1114, 223] width 175 height 44
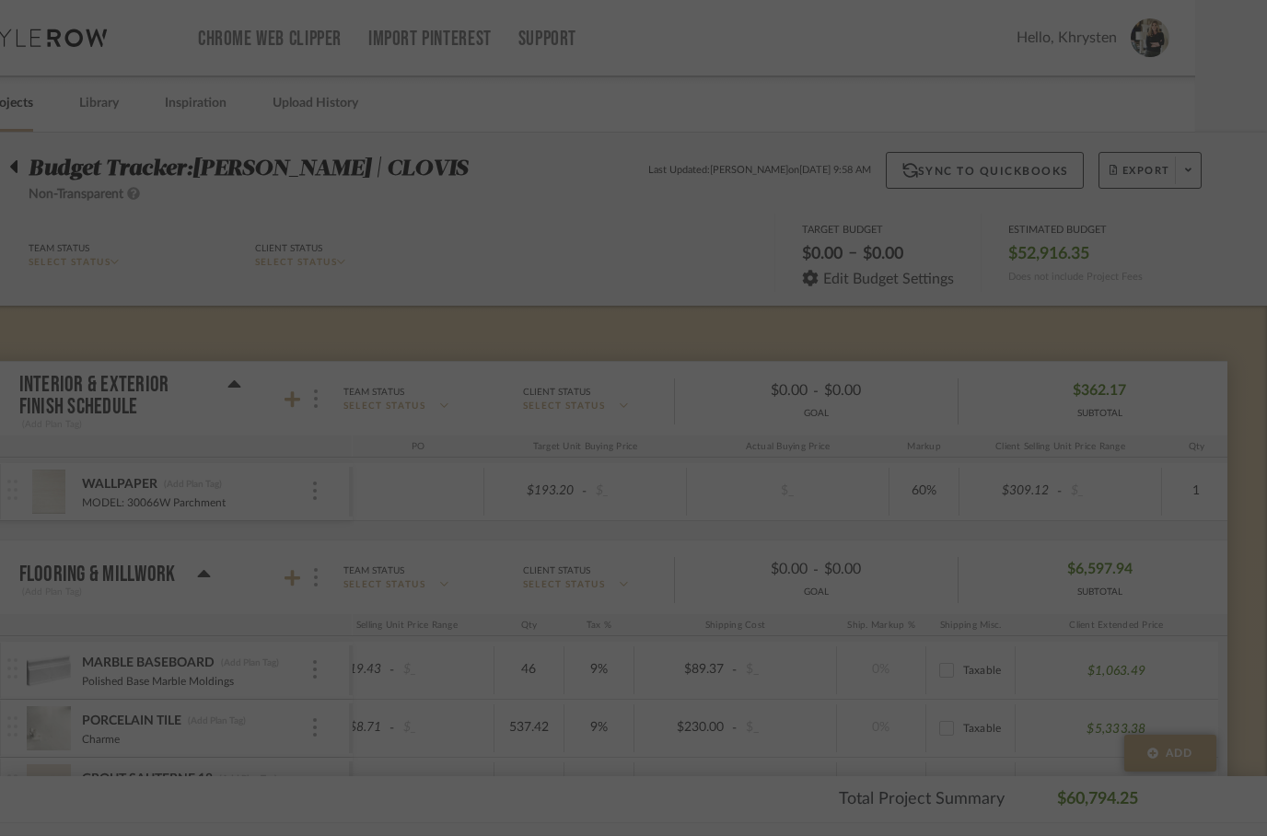
scroll to position [0, 0]
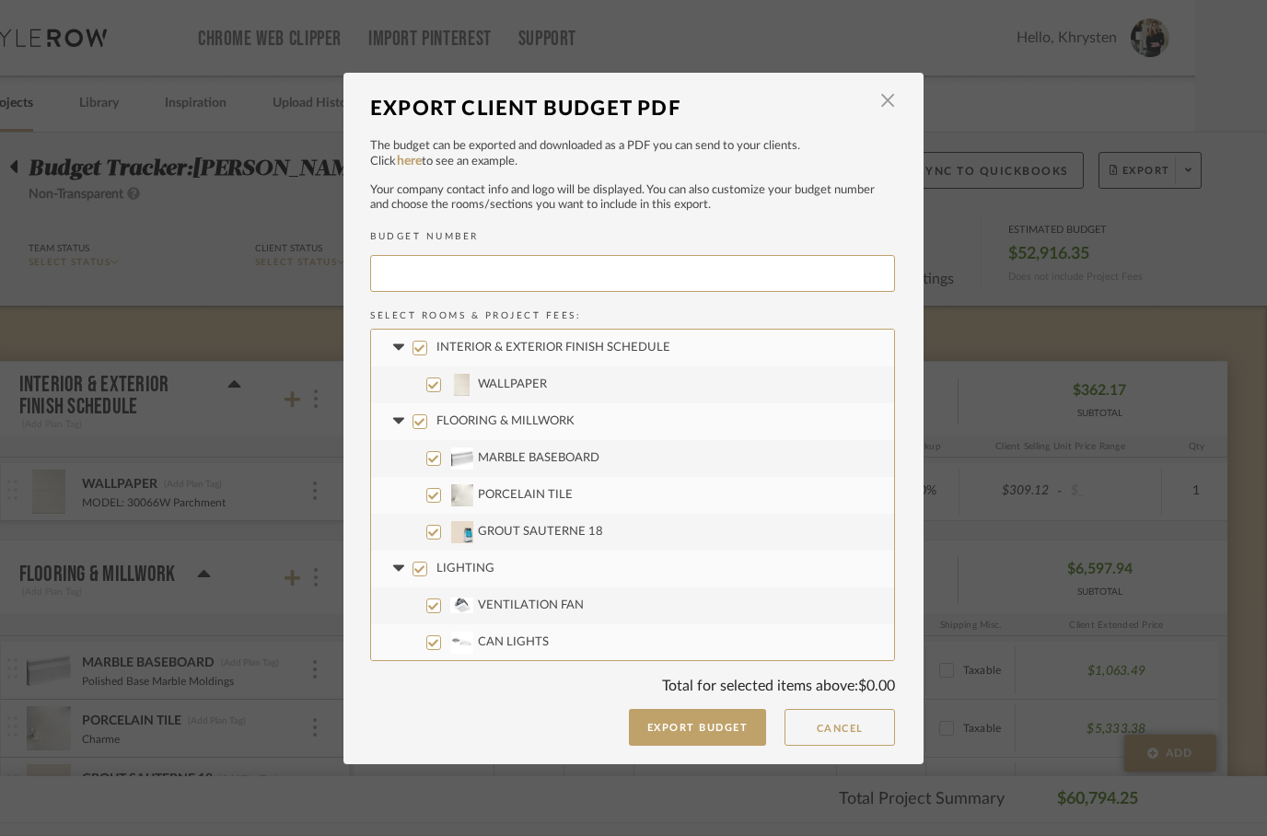
type input "[PERSON_NAME]-014"
click at [694, 727] on button "Export Budget" at bounding box center [698, 727] width 138 height 37
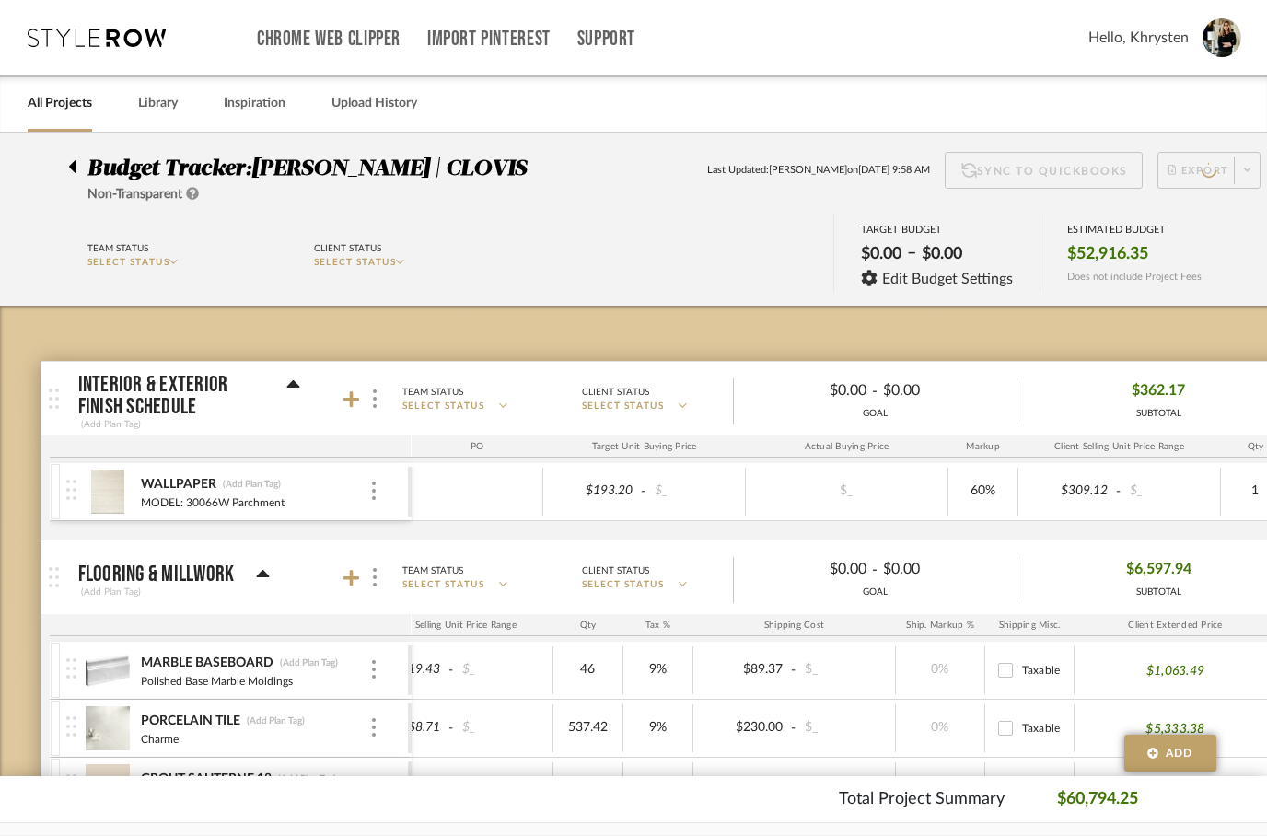
scroll to position [0, 59]
